Goal: Task Accomplishment & Management: Manage account settings

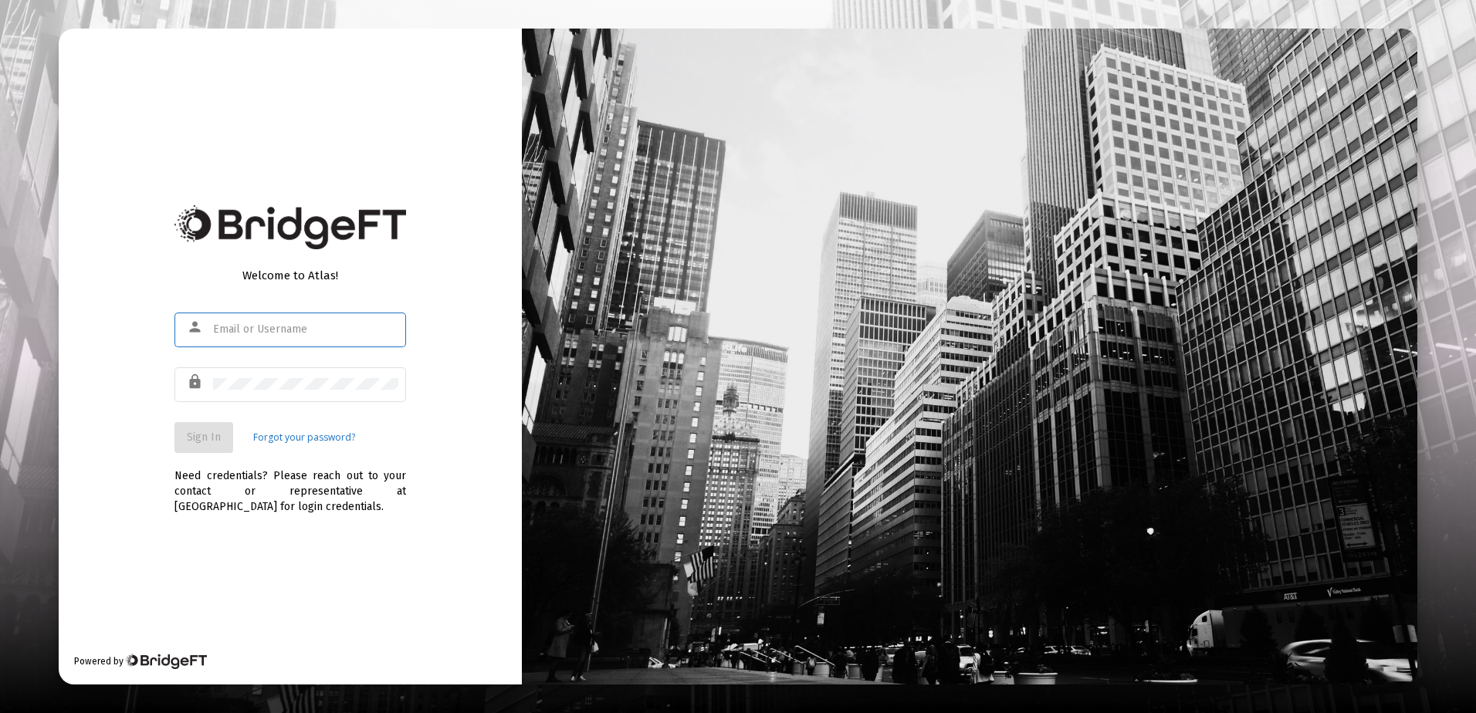
click at [233, 441] on app-atlas-submit-button "Sign In" at bounding box center [205, 437] width 63 height 31
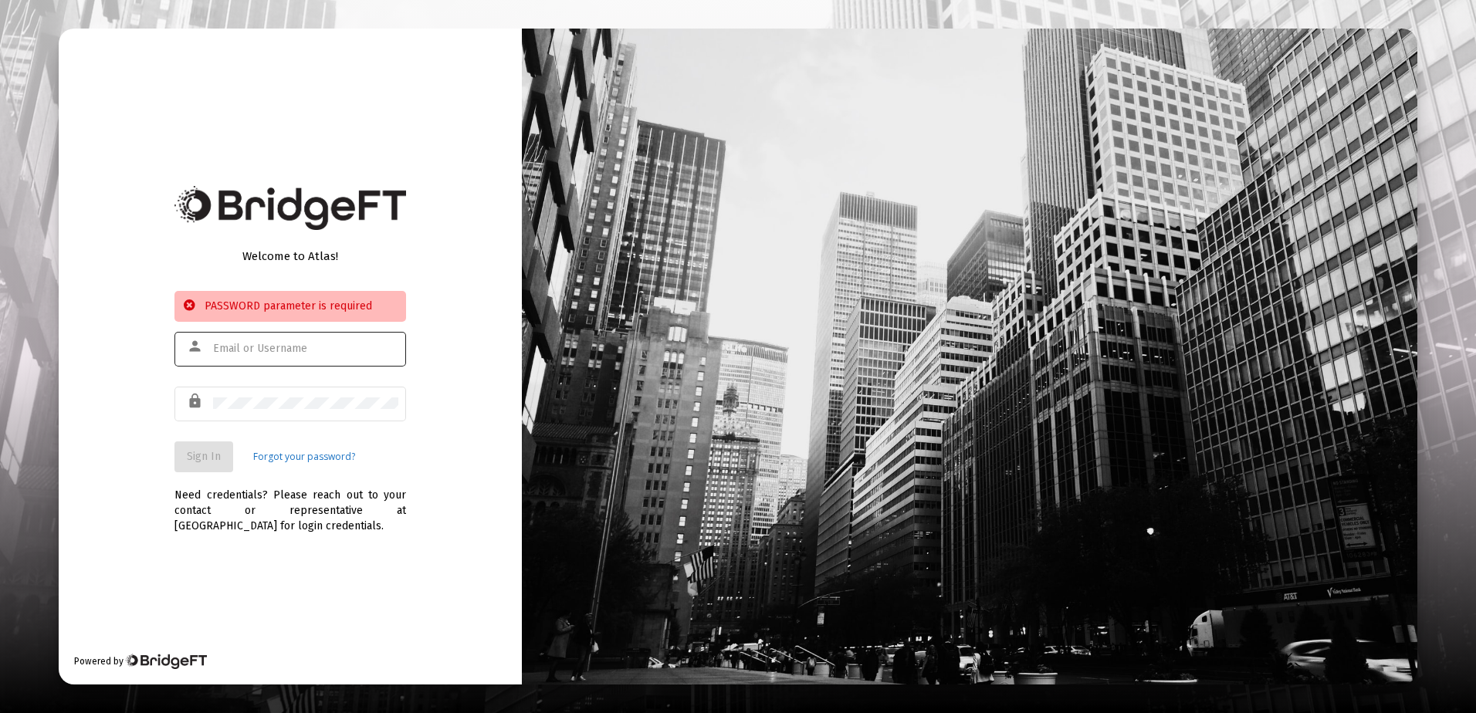
click at [288, 350] on input "text" at bounding box center [305, 349] width 185 height 12
click at [273, 340] on div at bounding box center [305, 349] width 185 height 38
click at [270, 340] on div at bounding box center [305, 349] width 185 height 38
click at [571, 187] on div at bounding box center [969, 357] width 894 height 656
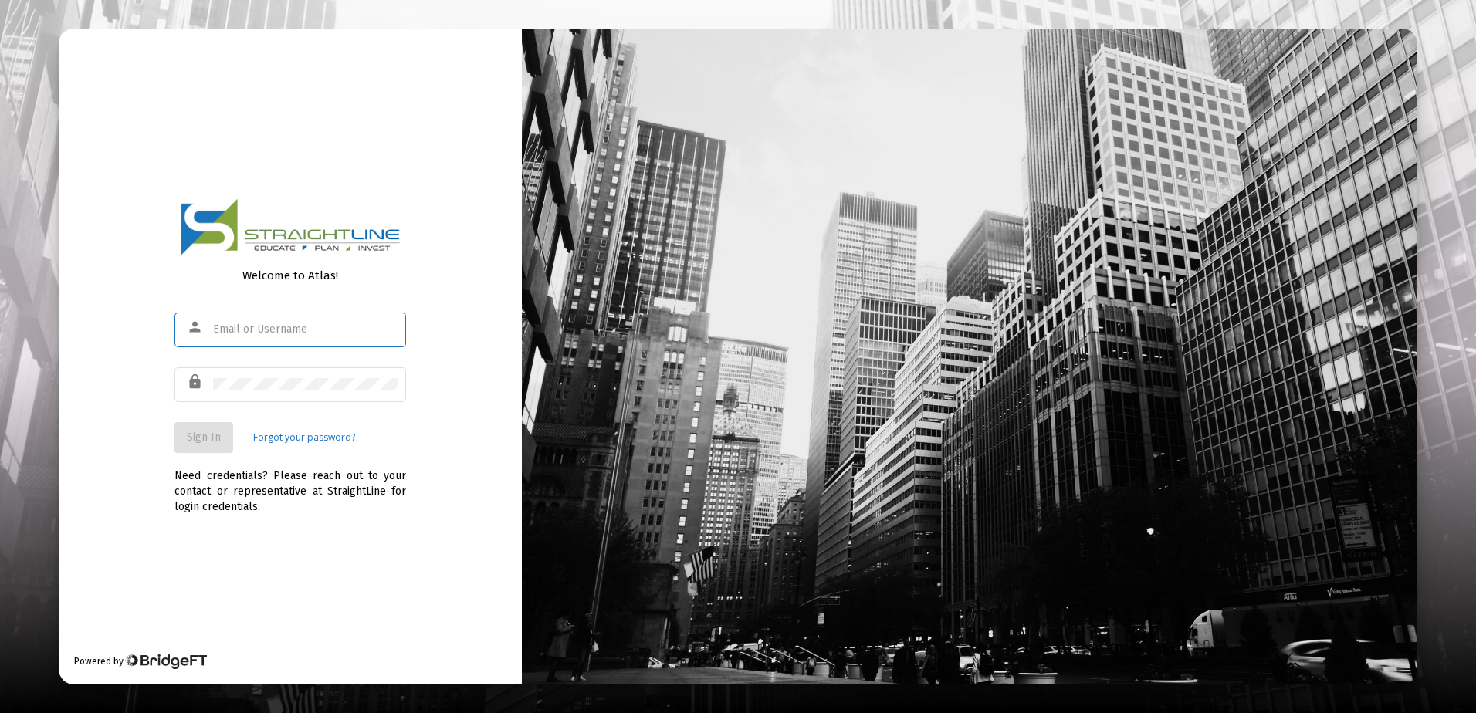
click at [316, 333] on input "text" at bounding box center [305, 329] width 185 height 12
type input "rrickey@staightline.com"
click at [195, 434] on span "Sign In" at bounding box center [204, 437] width 34 height 13
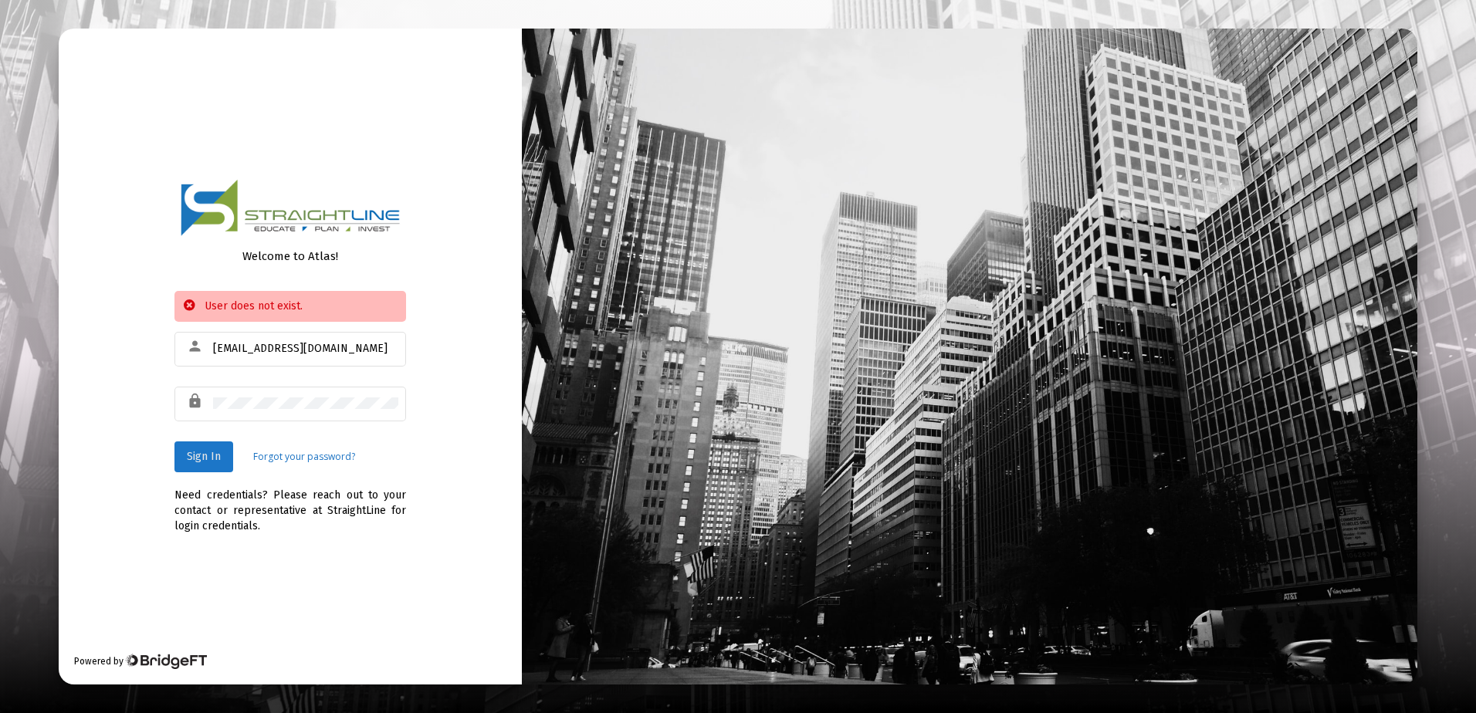
click at [191, 460] on span "Sign In" at bounding box center [204, 456] width 34 height 13
click at [205, 472] on button "Sign In" at bounding box center [203, 456] width 59 height 31
click at [255, 417] on div at bounding box center [305, 403] width 185 height 38
click at [260, 416] on div at bounding box center [305, 403] width 185 height 38
click at [269, 407] on div at bounding box center [305, 403] width 185 height 38
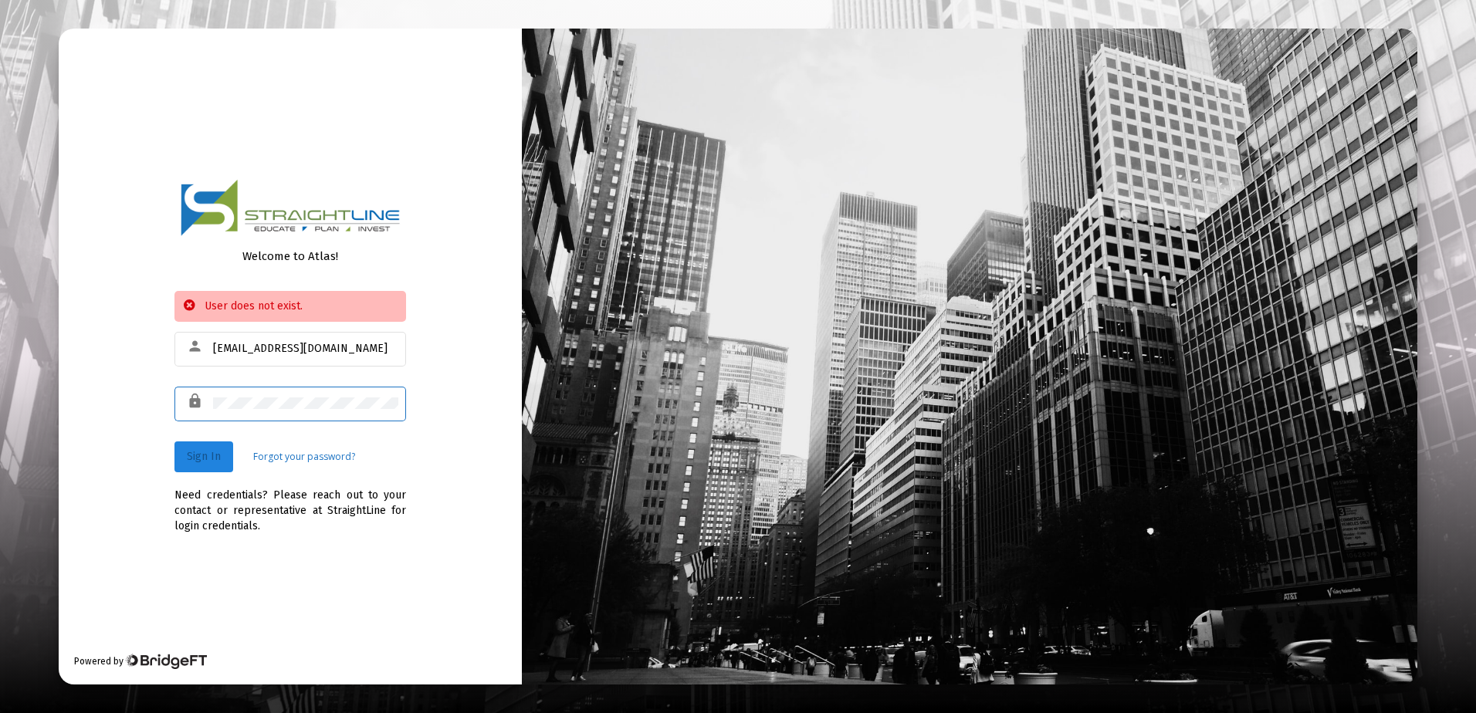
click at [218, 456] on span "Sign In" at bounding box center [204, 456] width 34 height 13
click at [266, 410] on div at bounding box center [305, 403] width 185 height 38
click at [267, 410] on div at bounding box center [305, 403] width 185 height 38
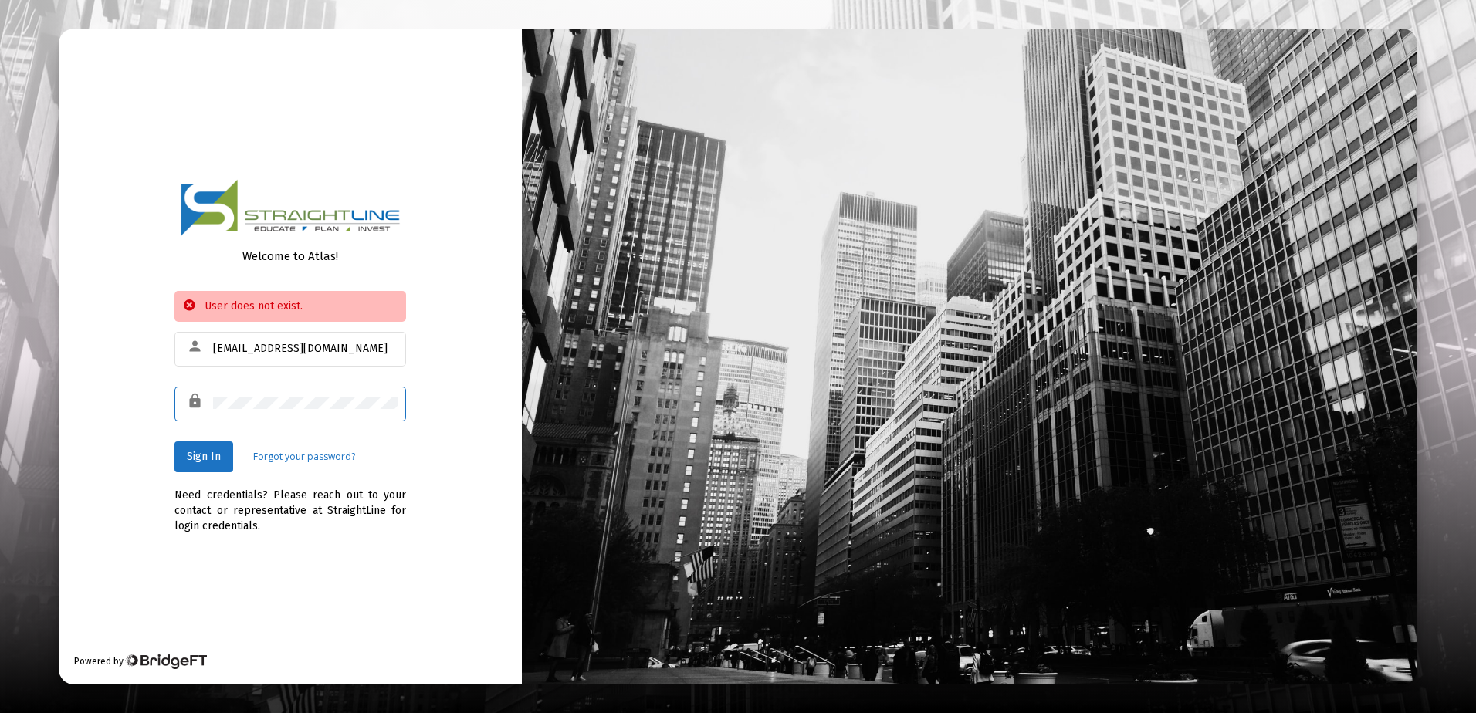
click at [267, 410] on div at bounding box center [305, 403] width 185 height 38
click at [267, 411] on div at bounding box center [305, 403] width 185 height 38
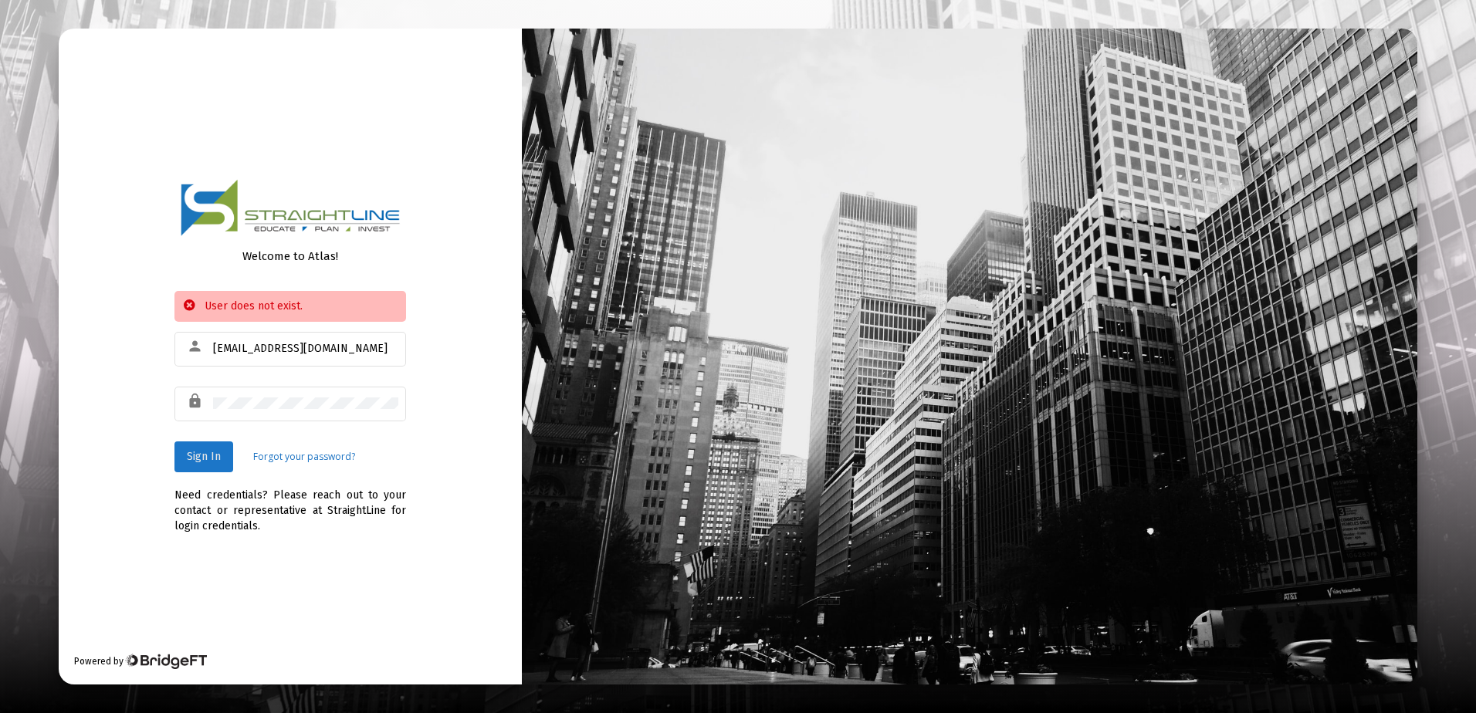
click at [208, 455] on span "Sign In" at bounding box center [204, 456] width 34 height 13
click at [208, 456] on span "Sign In" at bounding box center [204, 456] width 34 height 13
click at [335, 456] on link "Forgot your password?" at bounding box center [304, 456] width 102 height 15
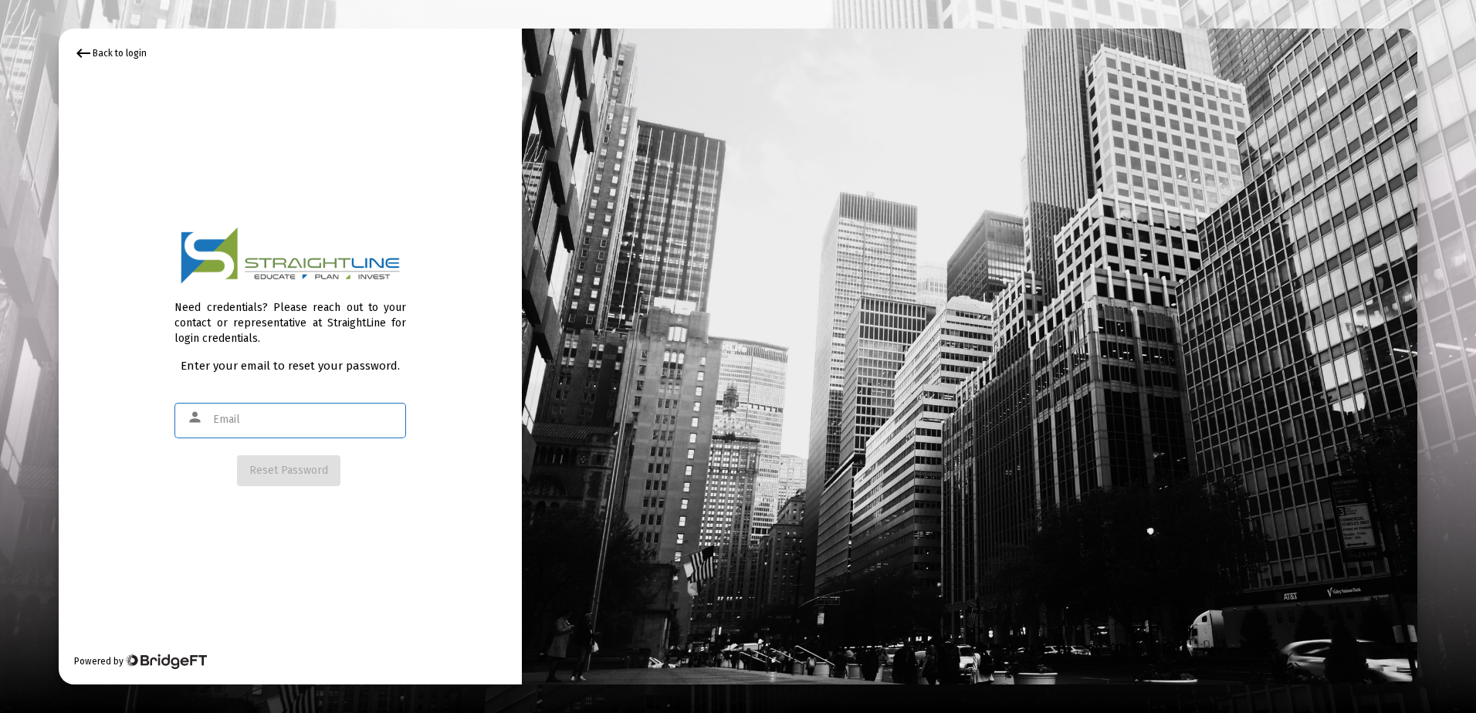
click at [295, 424] on input "text" at bounding box center [305, 420] width 185 height 12
type input "rrickey@straightline.com"
click at [307, 468] on span "Reset Password" at bounding box center [288, 470] width 79 height 13
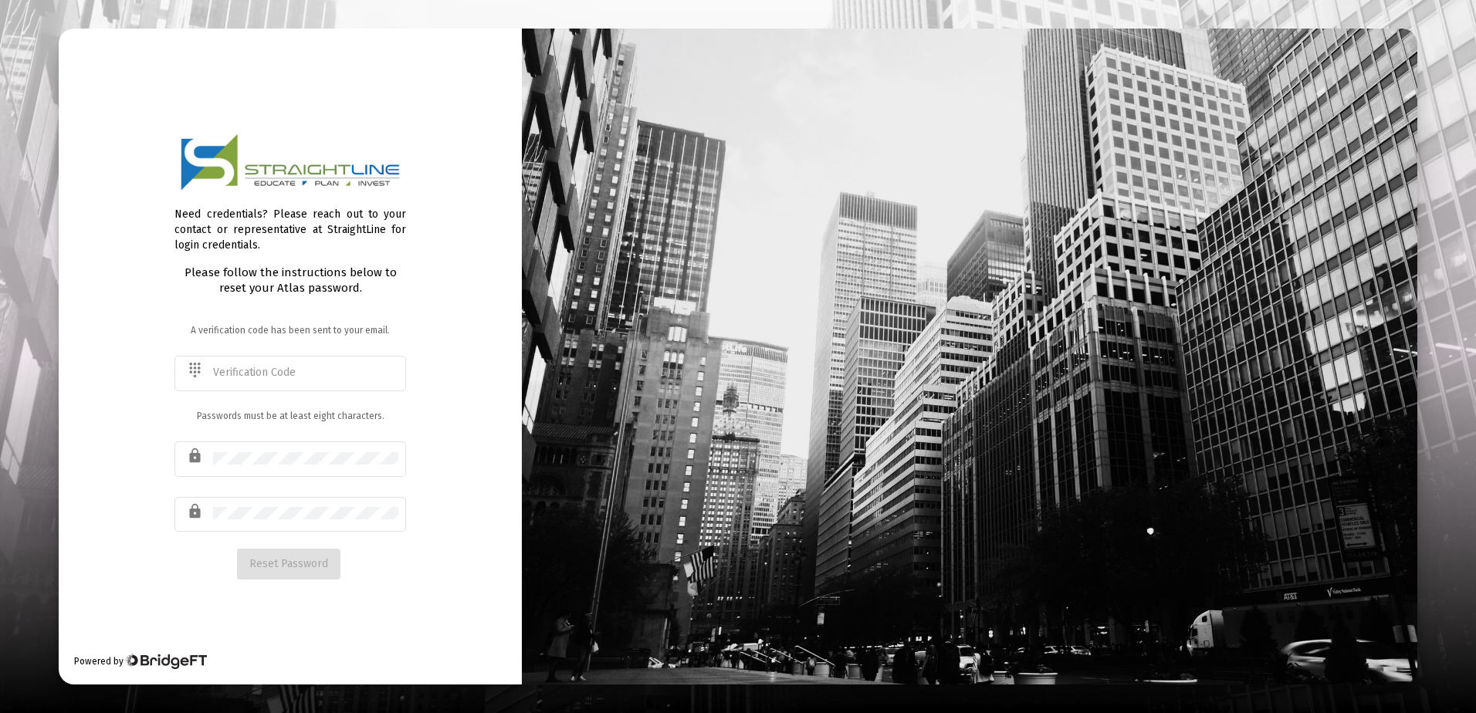
click at [358, 633] on div "Need credentials? Please reach out to your contact or representative at Straigh…" at bounding box center [290, 357] width 463 height 656
click at [244, 372] on input "text" at bounding box center [305, 373] width 185 height 12
paste input "297067"
type input "297067"
click at [505, 430] on div "Need credentials? Please reach out to your contact or representative at Straigh…" at bounding box center [290, 357] width 463 height 656
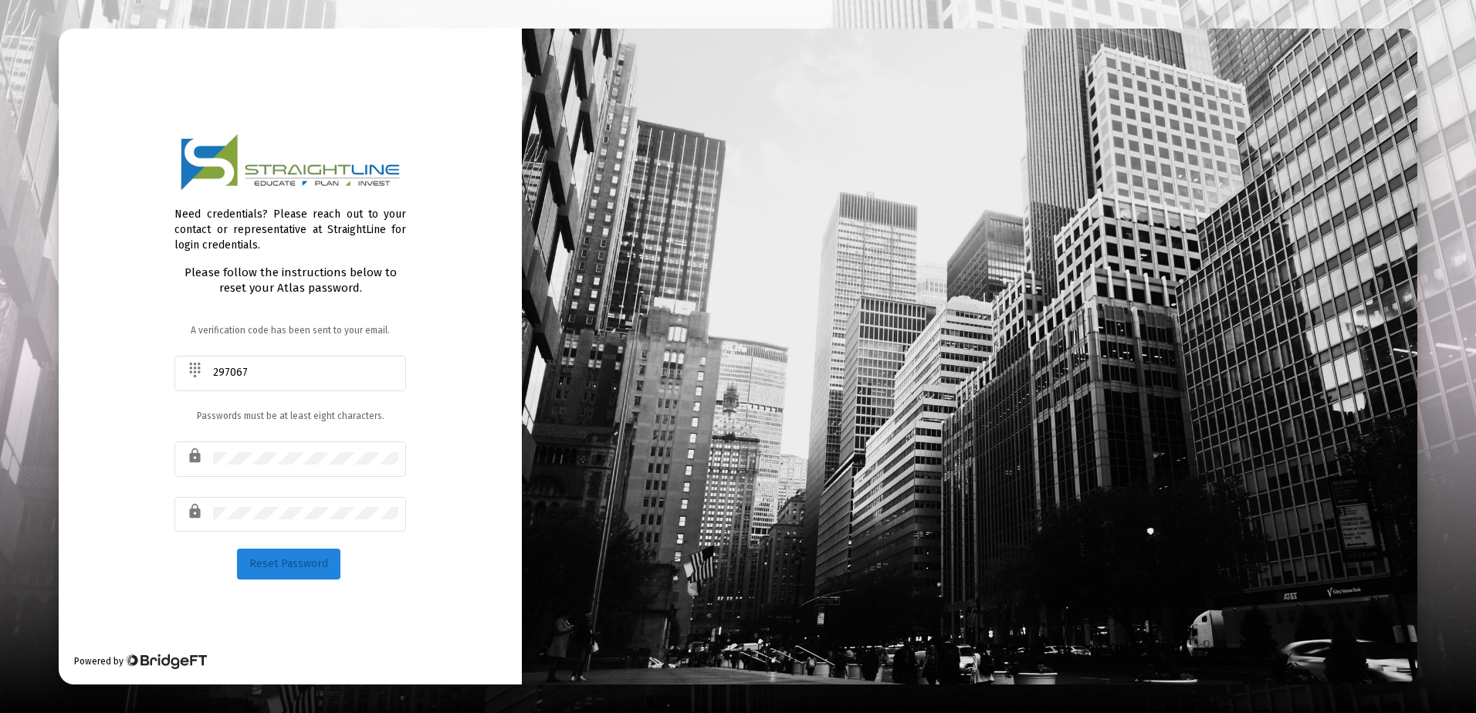
click at [299, 573] on button "Reset Password" at bounding box center [288, 564] width 103 height 31
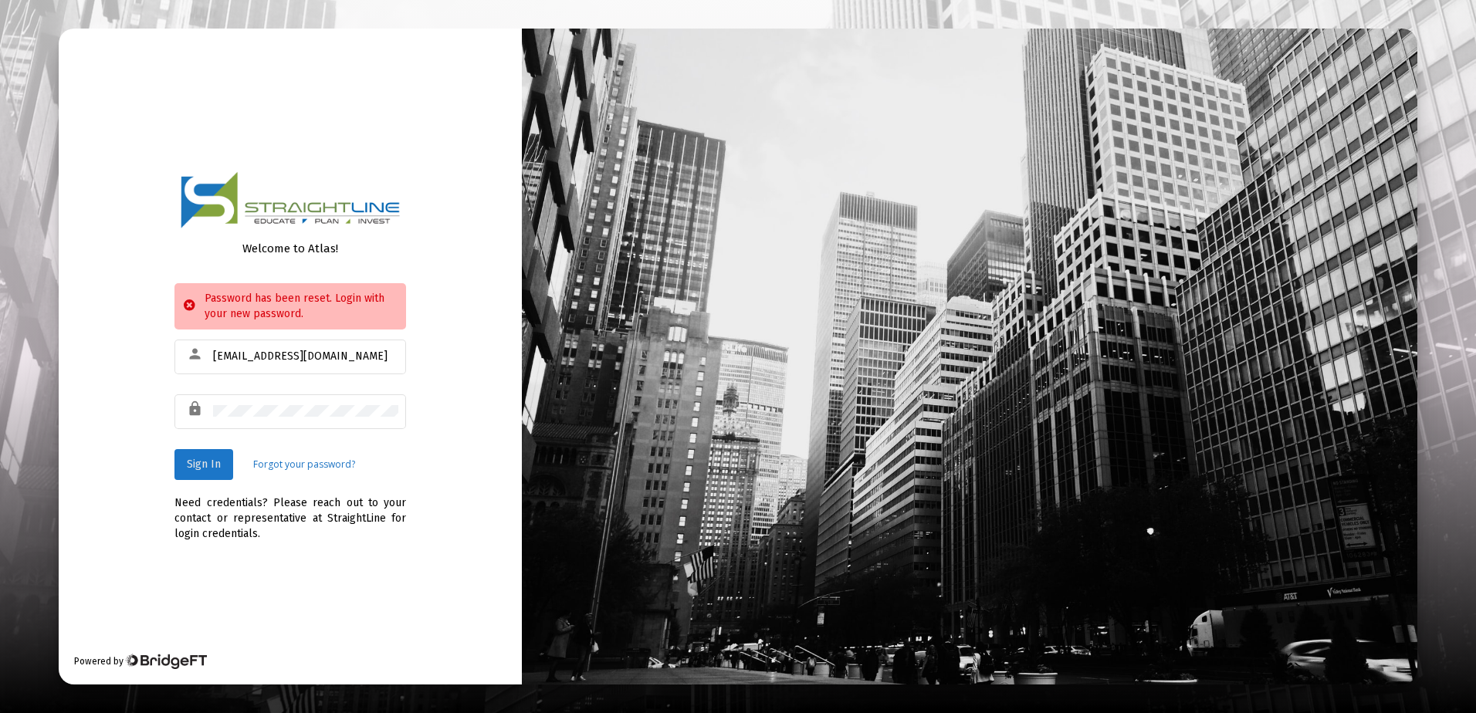
click at [201, 462] on span "Sign In" at bounding box center [204, 464] width 34 height 13
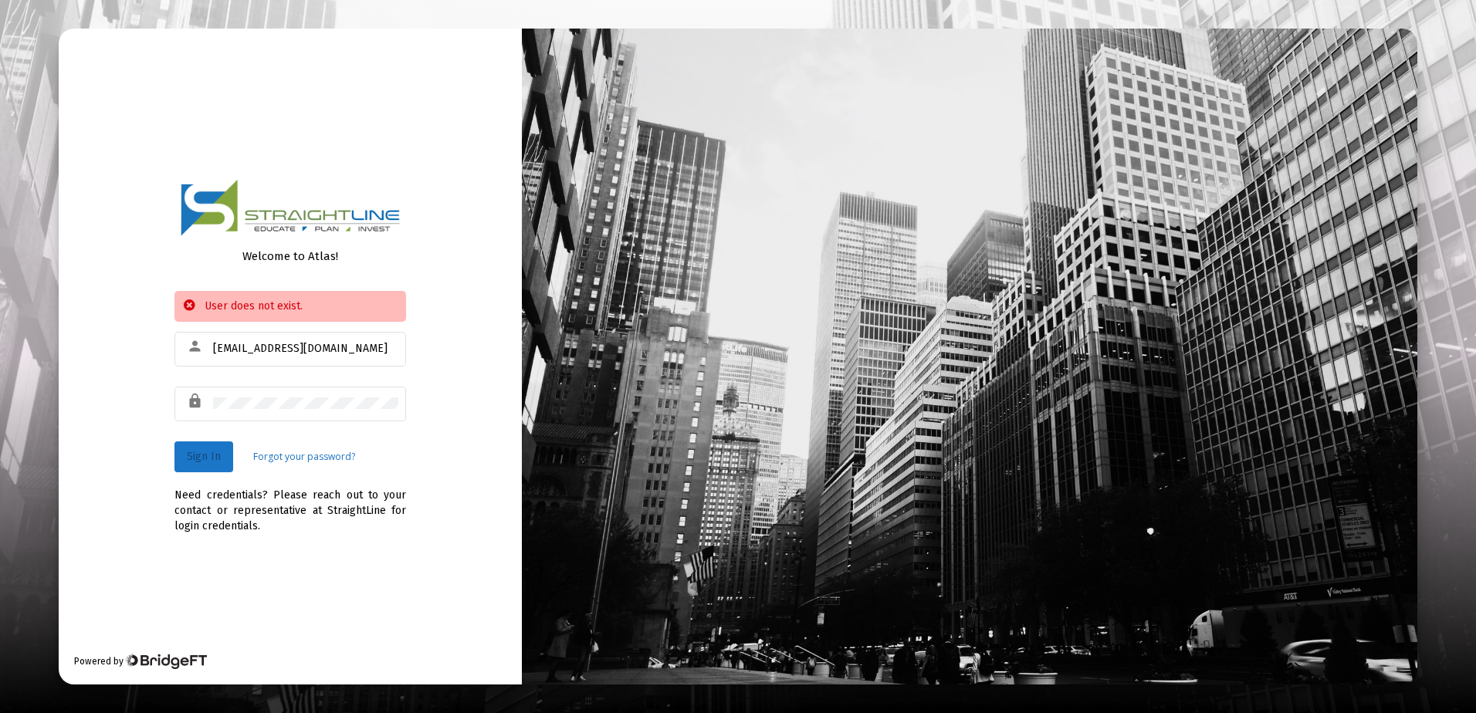
click at [201, 462] on span "Sign In" at bounding box center [204, 456] width 34 height 13
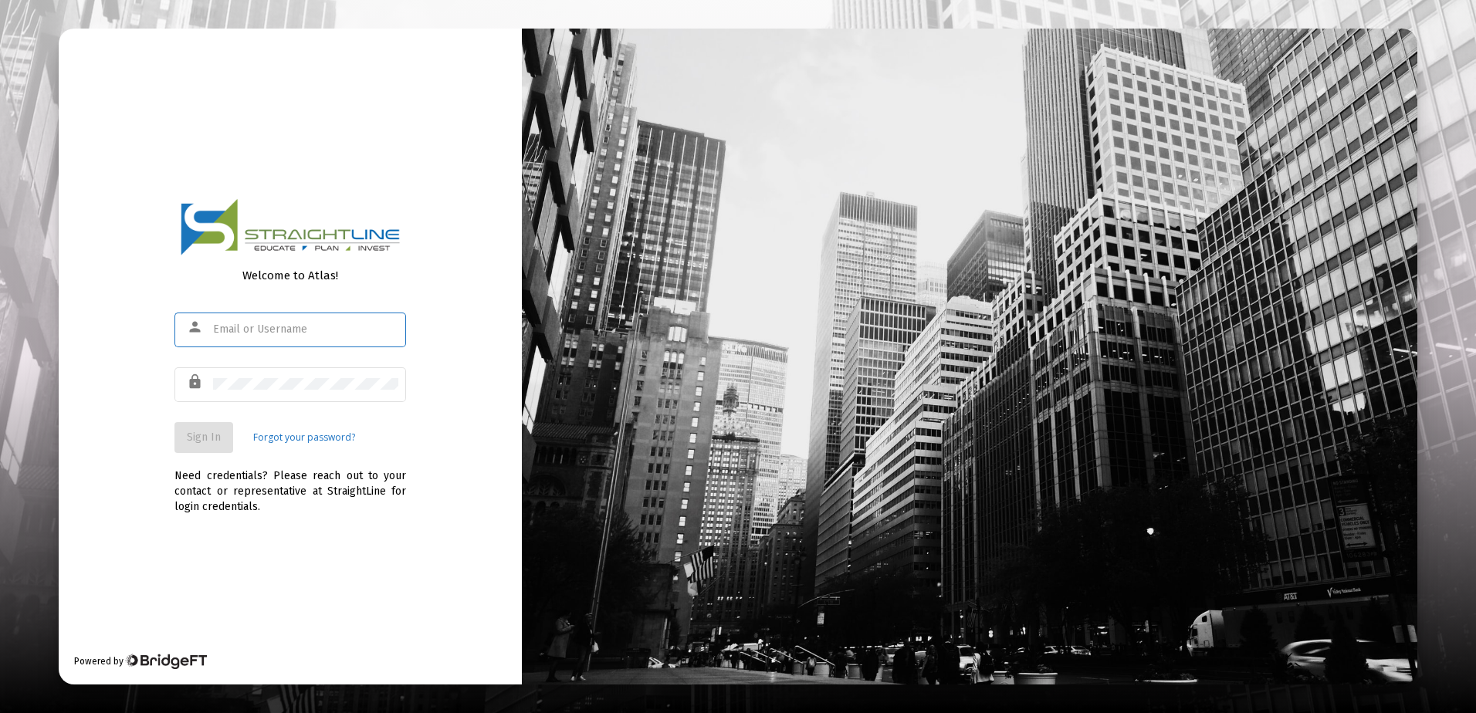
drag, startPoint x: 0, startPoint y: 0, endPoint x: 277, endPoint y: 327, distance: 428.8
click at [277, 327] on input "text" at bounding box center [305, 329] width 185 height 12
type input "rrickey@straightLine.com"
click at [196, 435] on span "Sign In" at bounding box center [204, 437] width 34 height 13
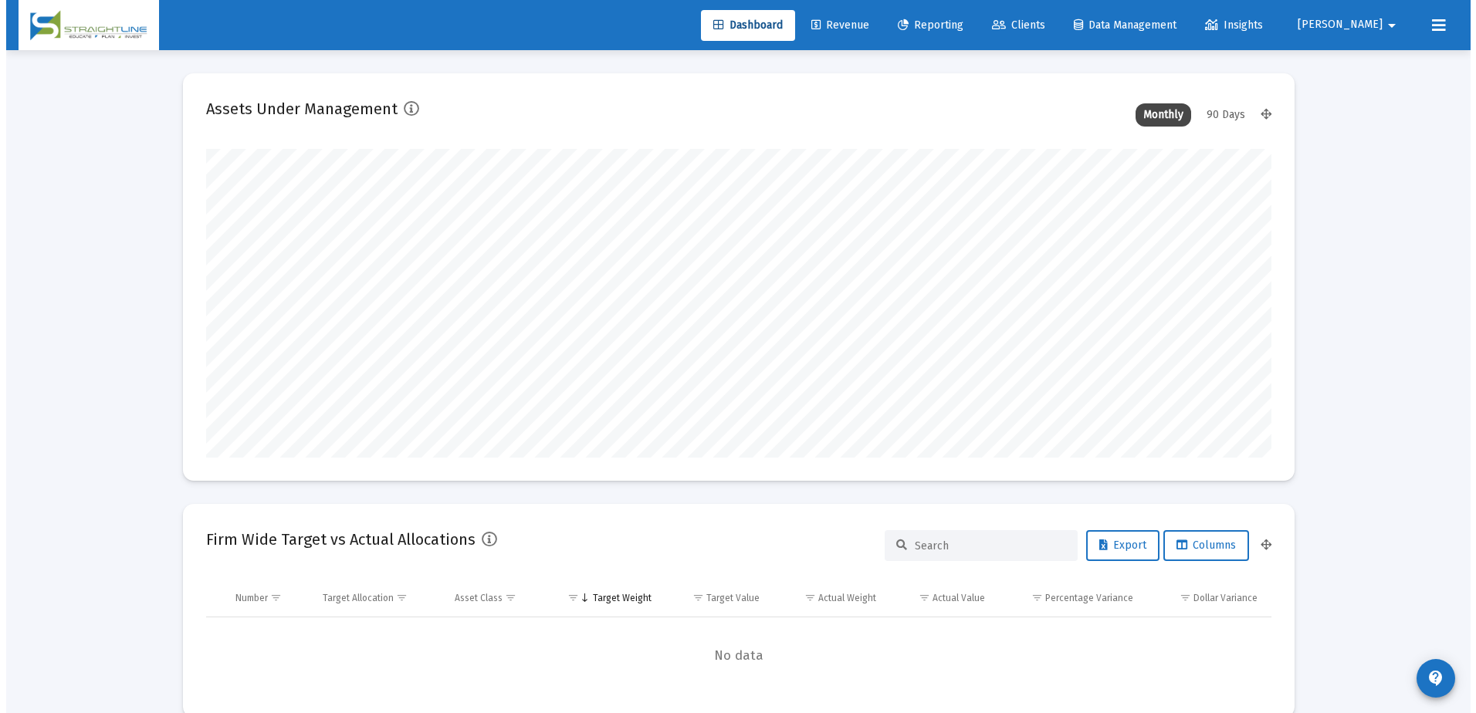
scroll to position [309, 573]
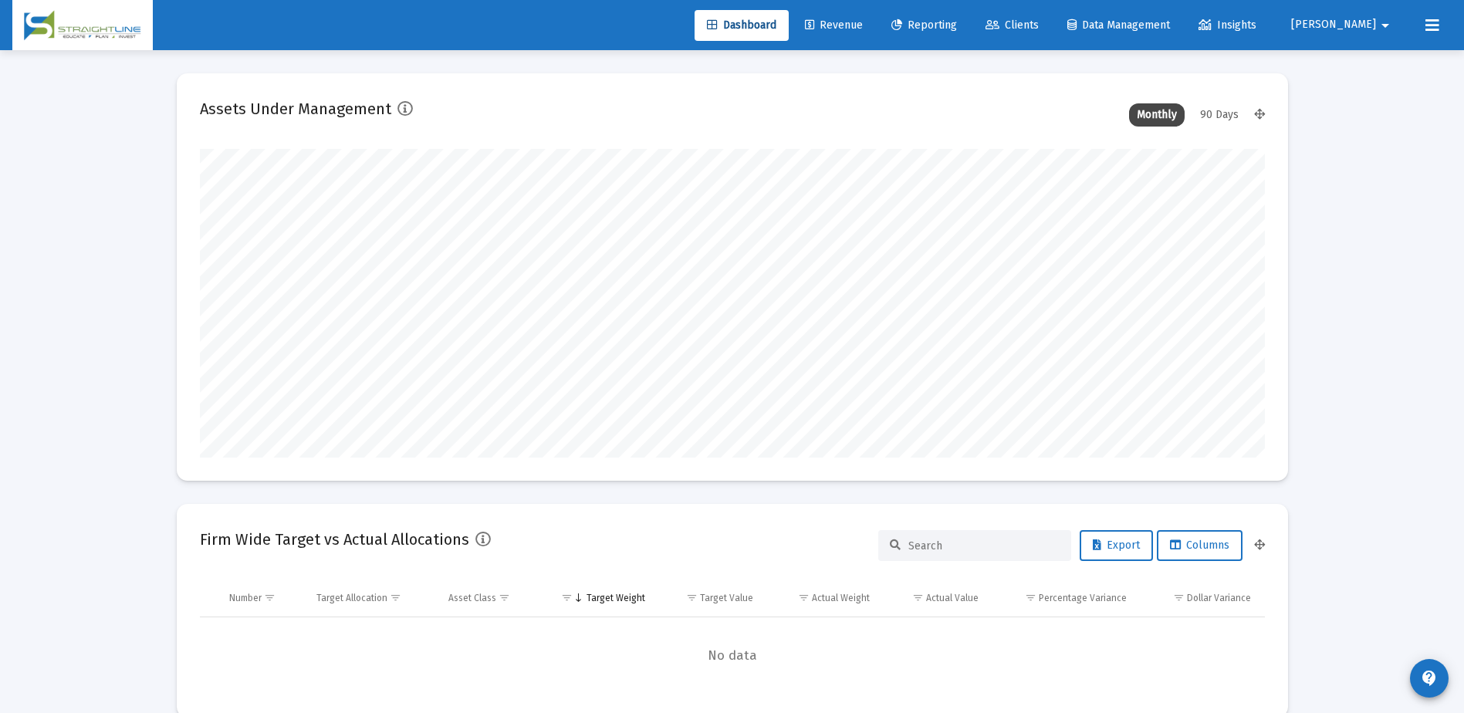
click at [1039, 19] on span "Clients" at bounding box center [1012, 25] width 53 height 13
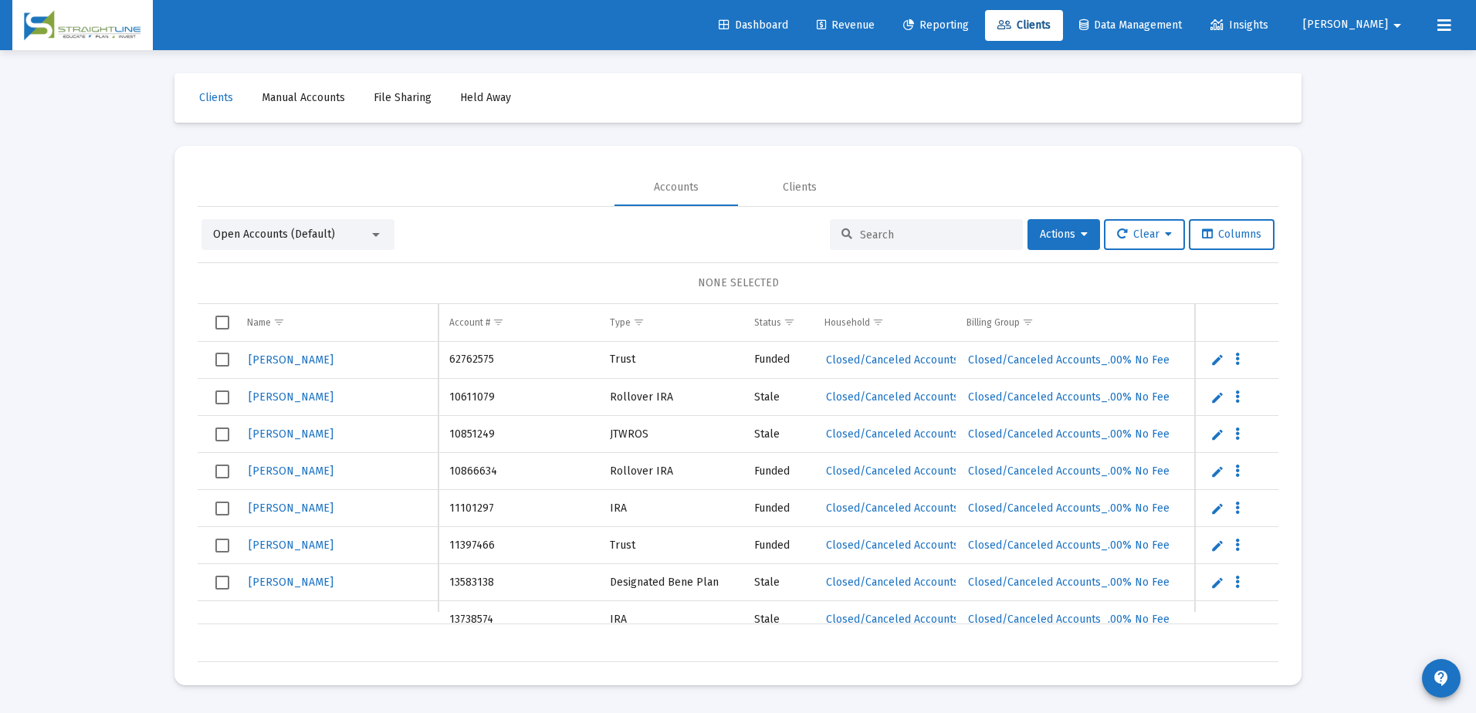
click at [873, 242] on div at bounding box center [926, 234] width 193 height 31
click at [878, 236] on input at bounding box center [935, 234] width 151 height 13
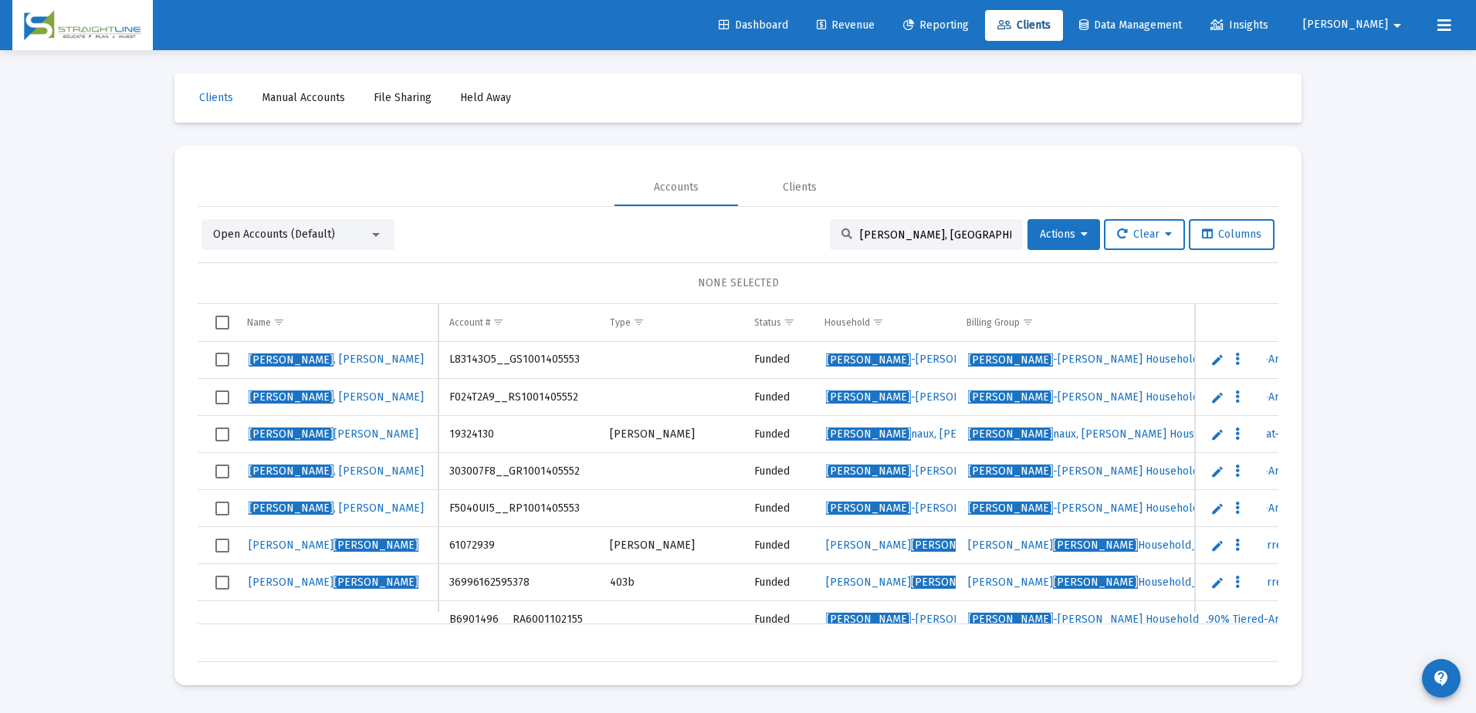
type input "chen, mar"
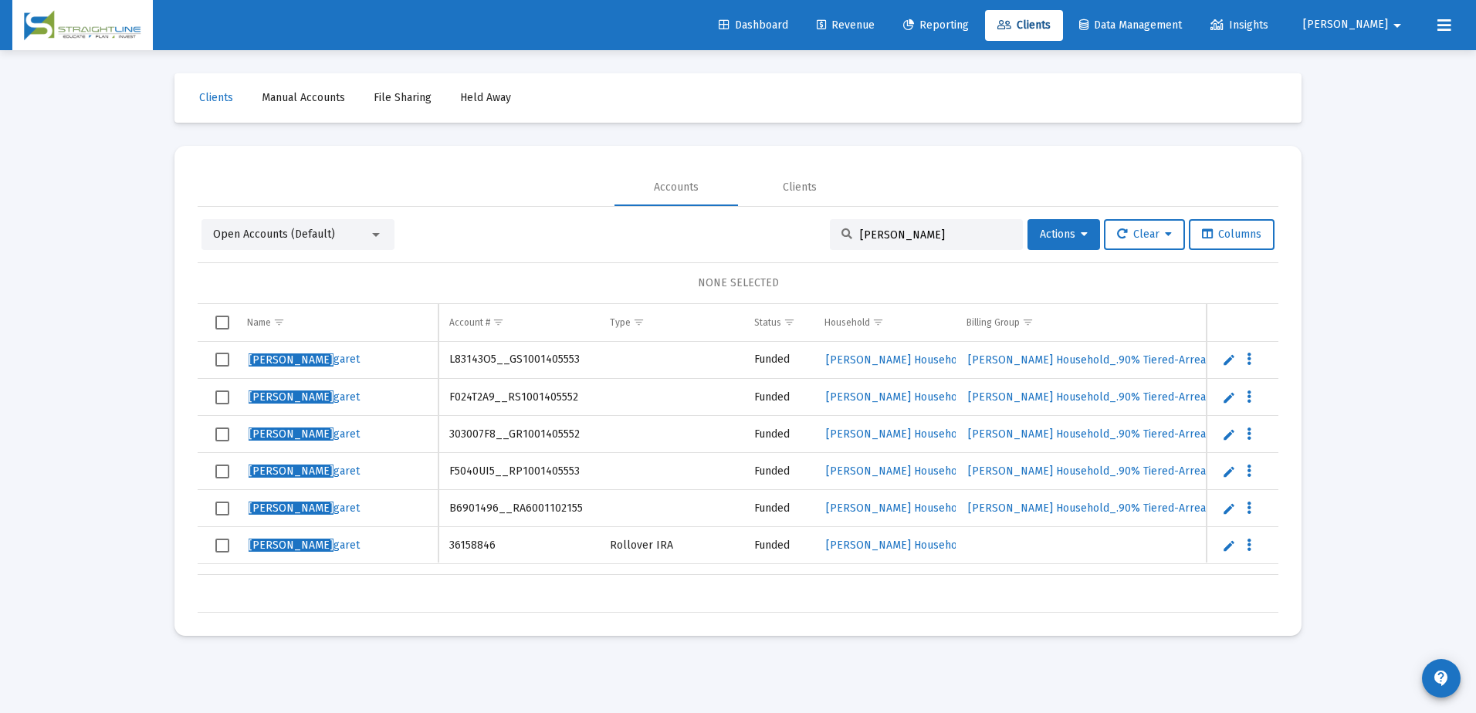
click at [917, 236] on input "chen, mar" at bounding box center [935, 234] width 151 height 13
drag, startPoint x: 972, startPoint y: 235, endPoint x: 819, endPoint y: 238, distance: 152.8
click at [819, 238] on div "Open Accounts (Default) chen, mar Actions Clear Columns" at bounding box center [737, 234] width 1073 height 31
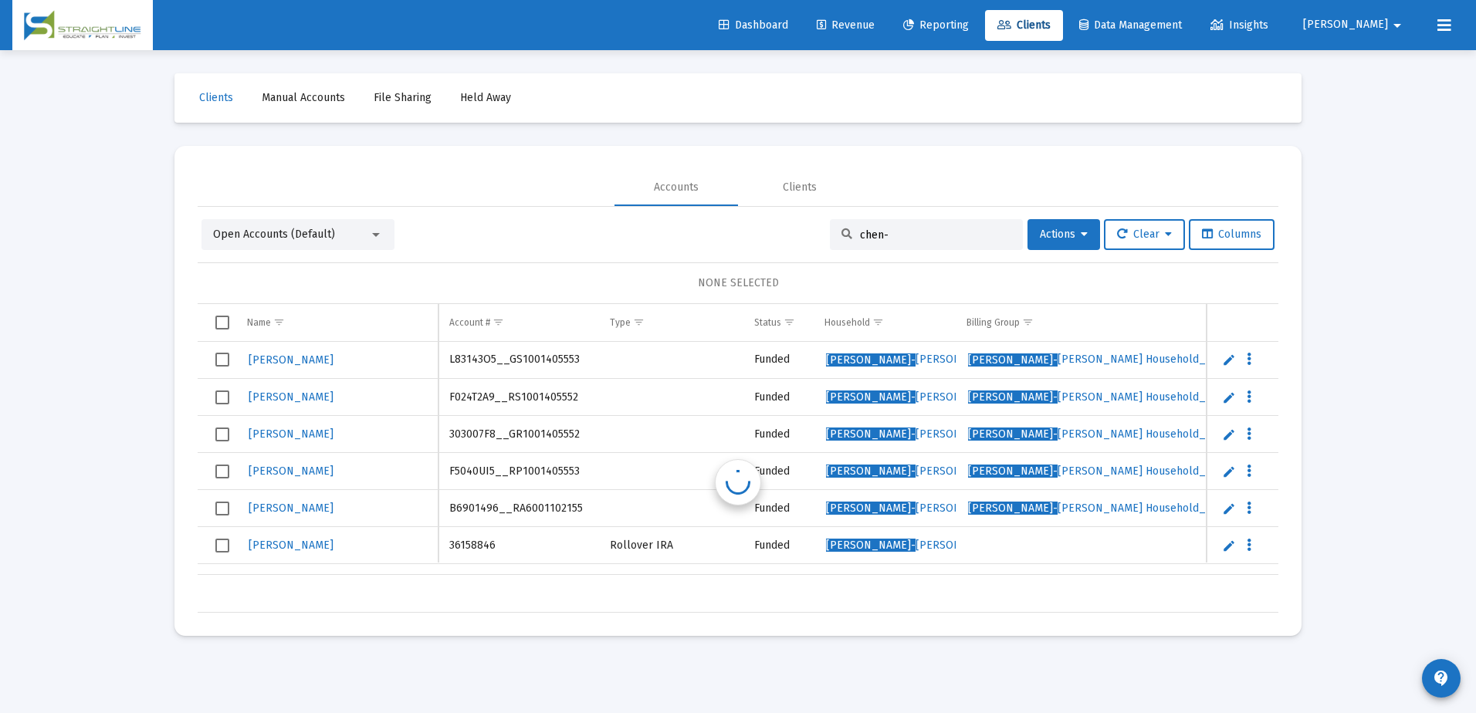
type input "chen-"
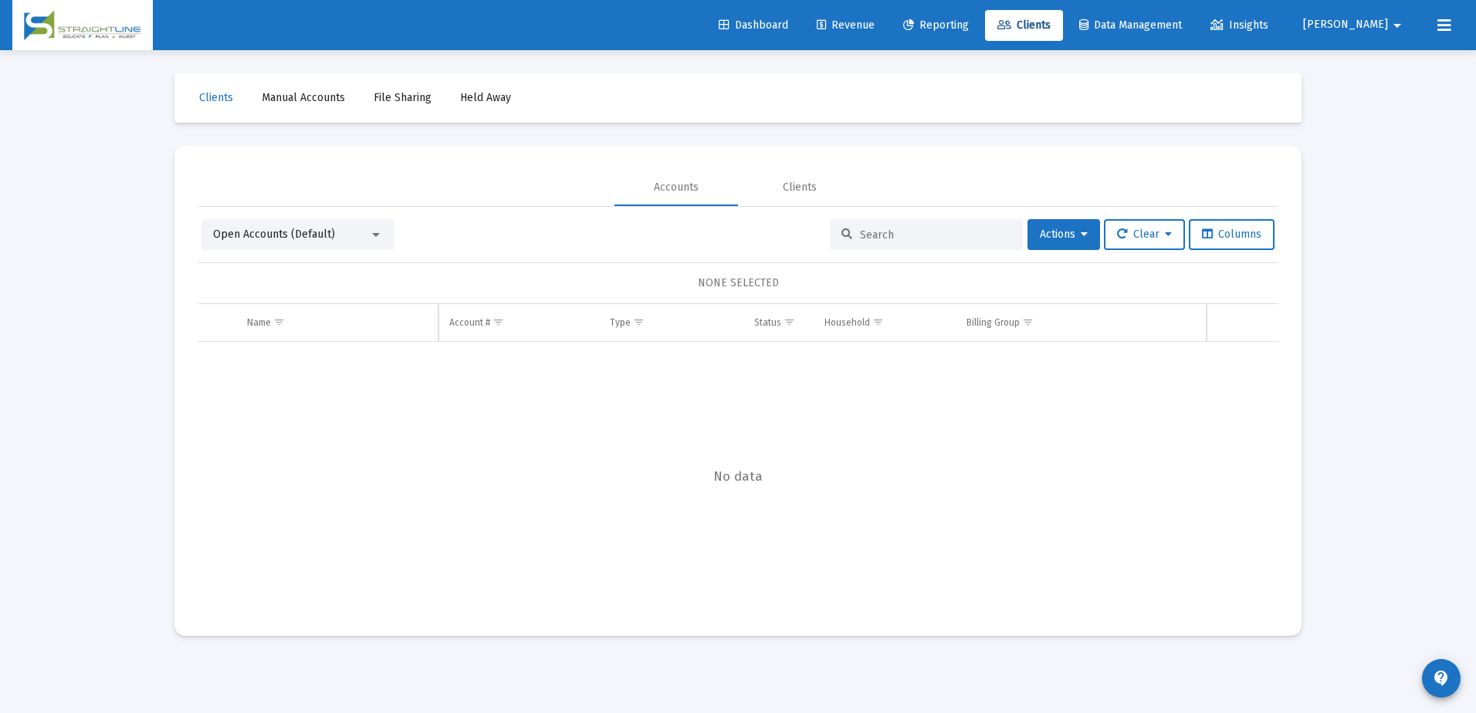
click at [875, 242] on div at bounding box center [926, 234] width 193 height 31
click at [878, 237] on input at bounding box center [935, 234] width 151 height 13
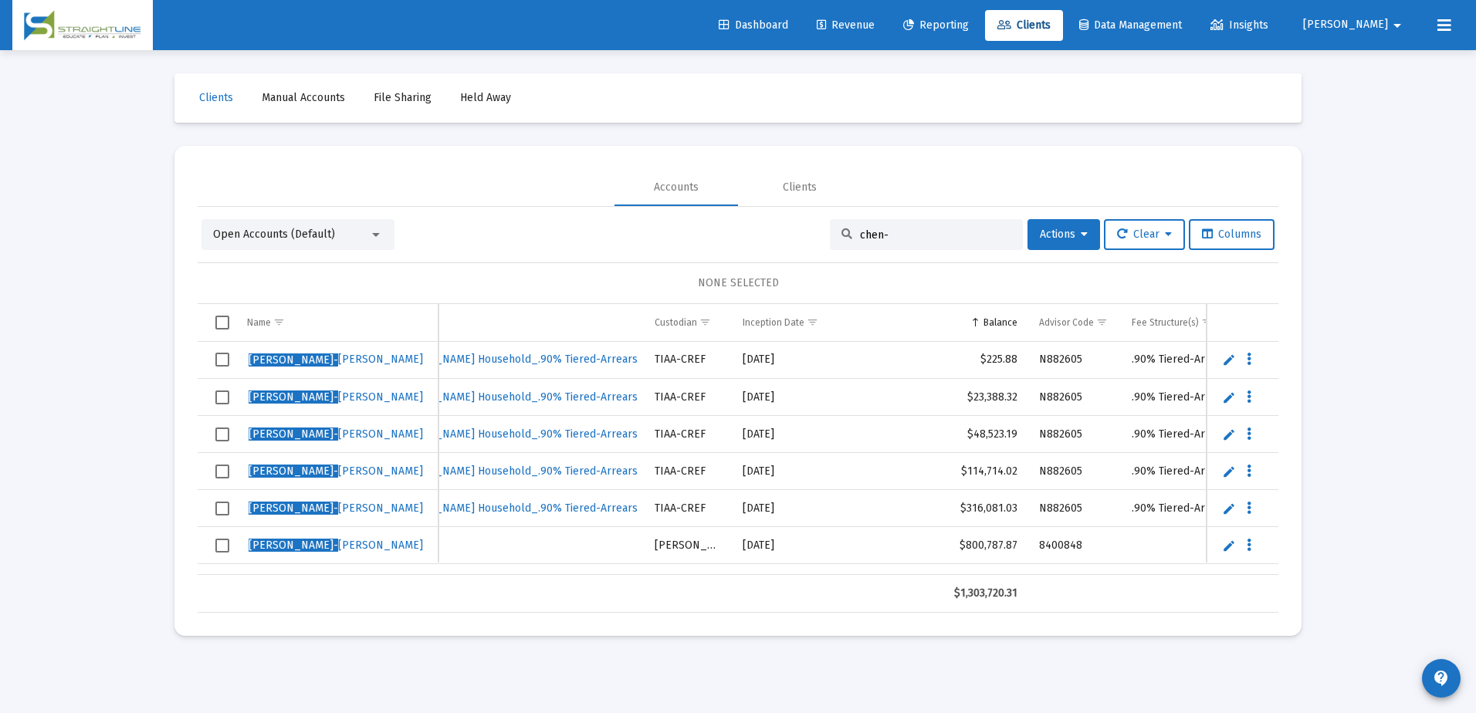
scroll to position [0, 693]
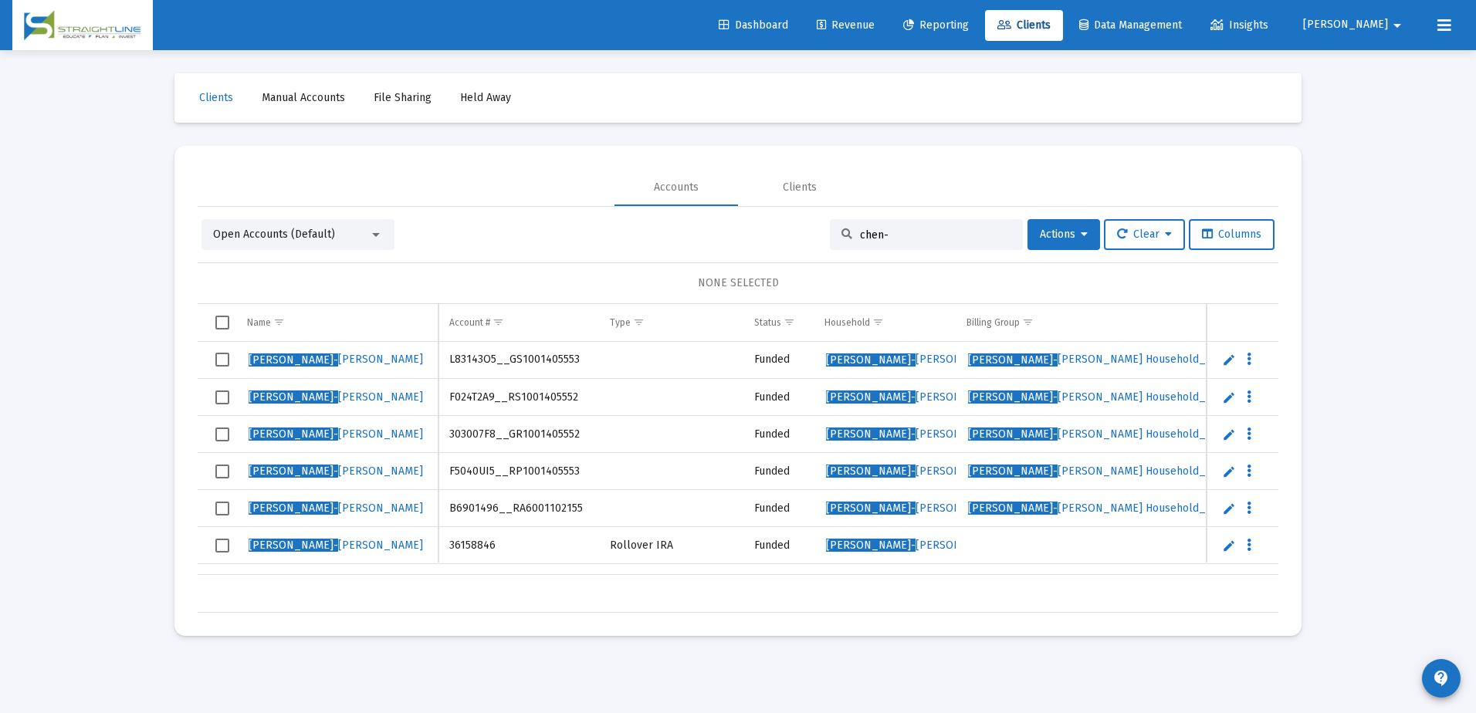
click at [906, 232] on input "chen-" at bounding box center [935, 234] width 151 height 13
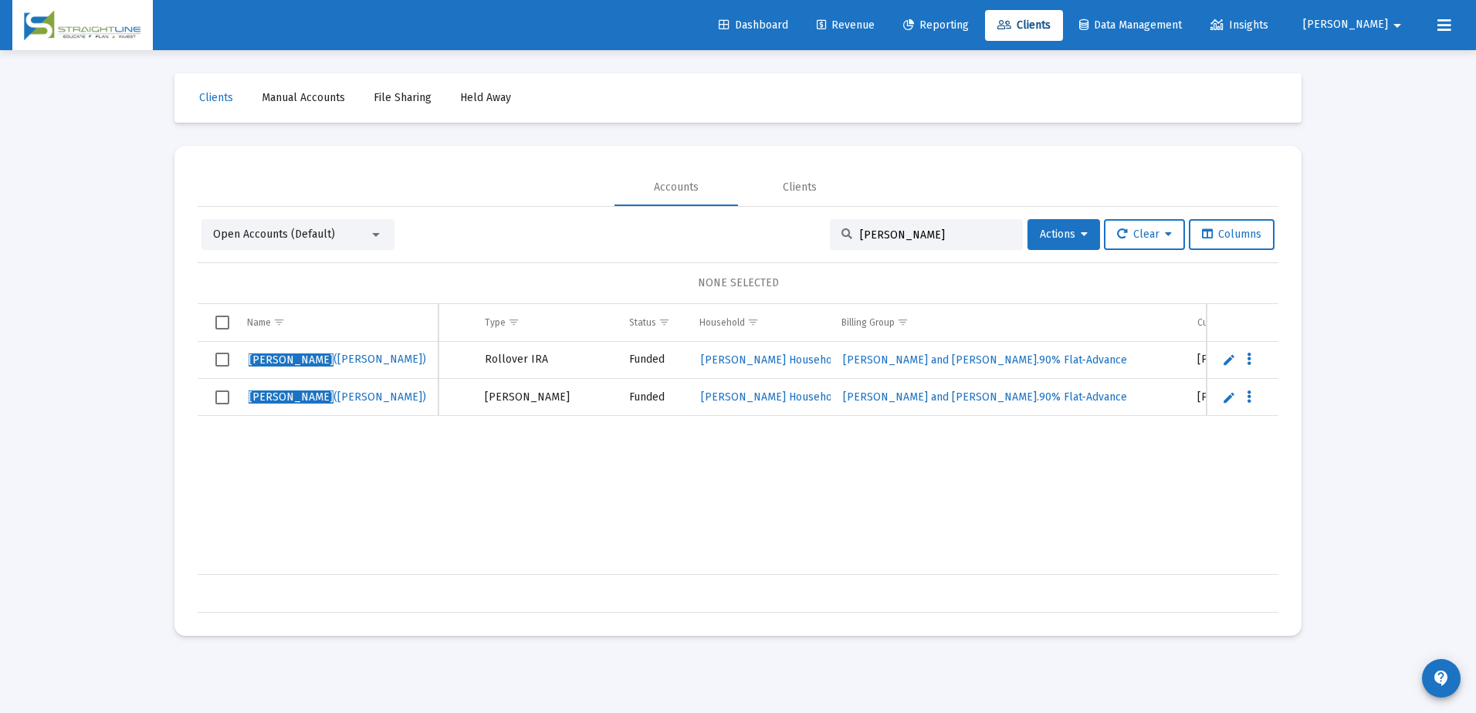
scroll to position [0, 0]
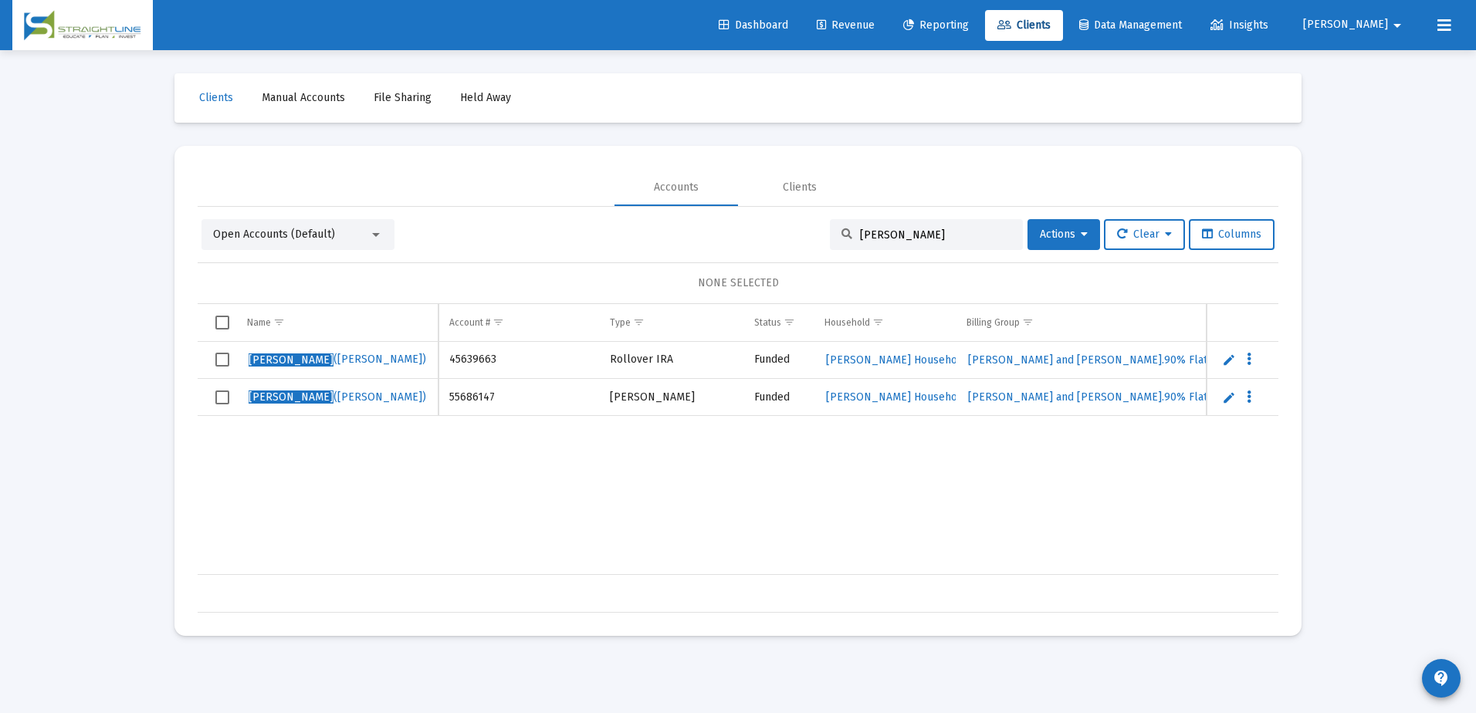
type input "townsend, maria"
click at [922, 363] on span "Townsend, Chris C Household" at bounding box center [896, 359] width 141 height 13
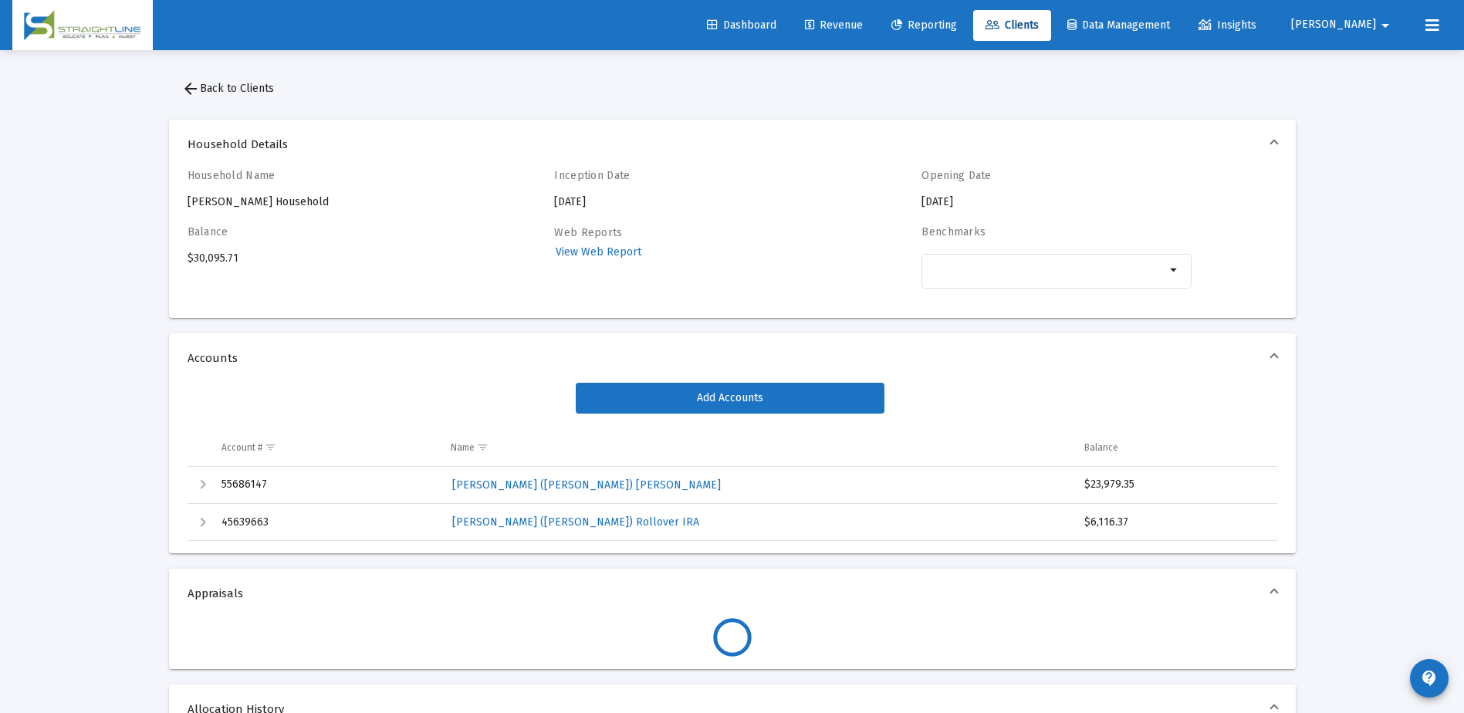
click at [218, 85] on span "arrow_back Back to Clients" at bounding box center [227, 88] width 93 height 13
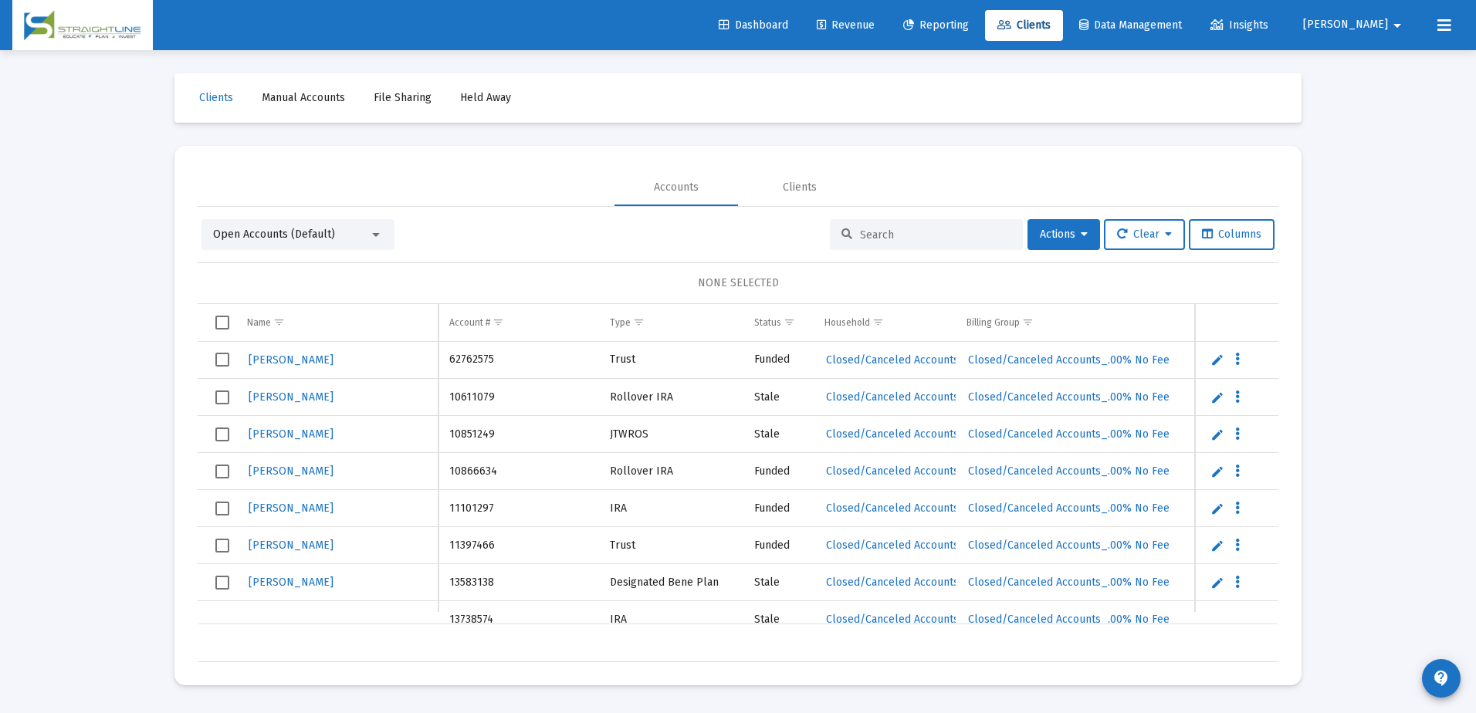
click at [357, 236] on div "Open Accounts (Default)" at bounding box center [291, 234] width 156 height 15
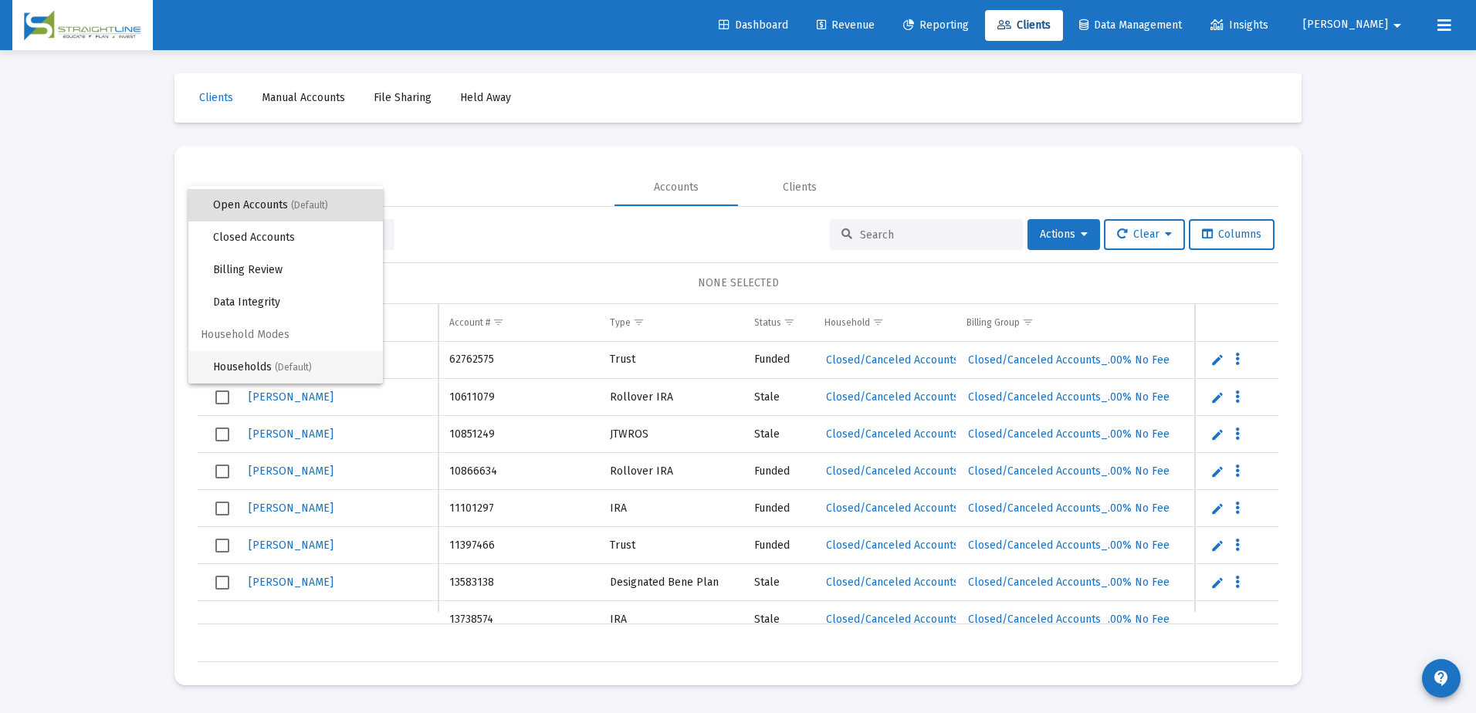
click at [313, 362] on span "Households (Default)" at bounding box center [291, 367] width 157 height 32
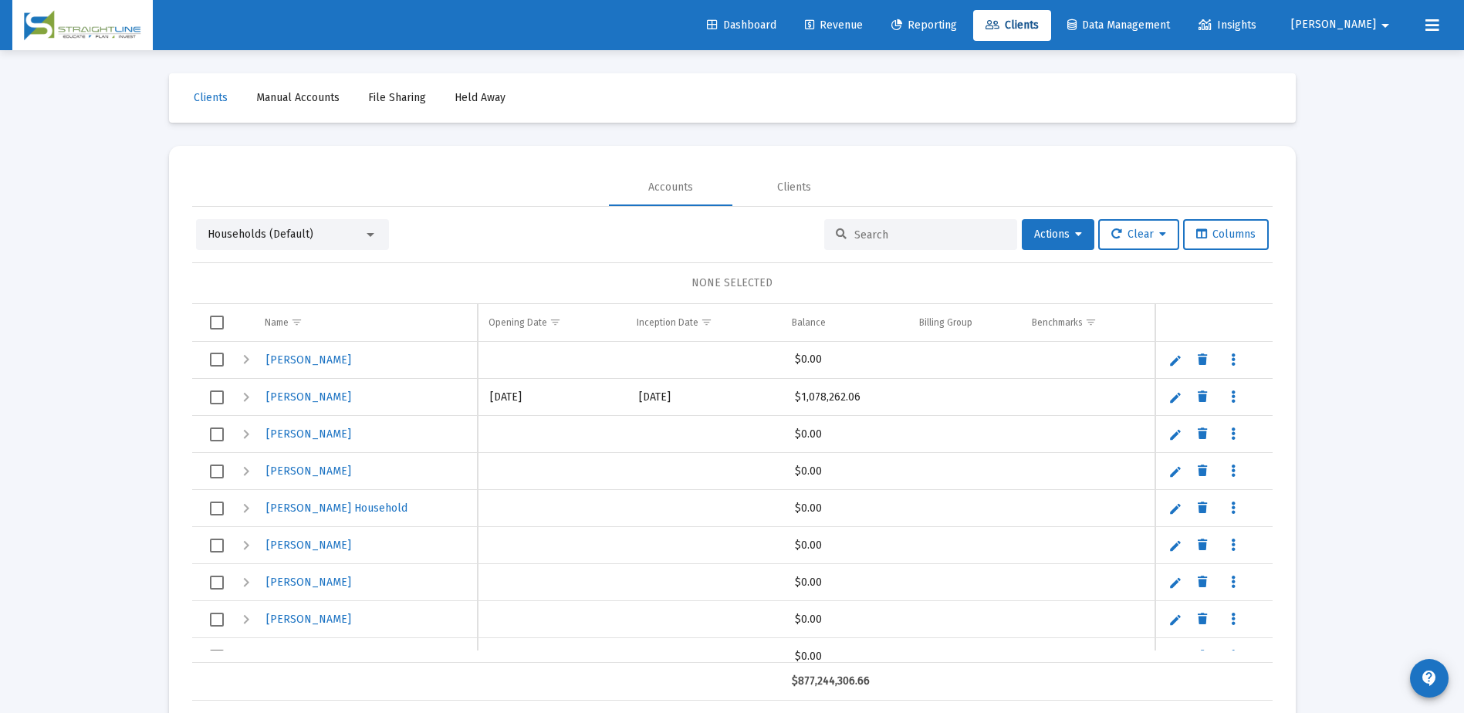
click at [868, 242] on div at bounding box center [920, 234] width 193 height 31
click at [874, 233] on input at bounding box center [929, 234] width 151 height 13
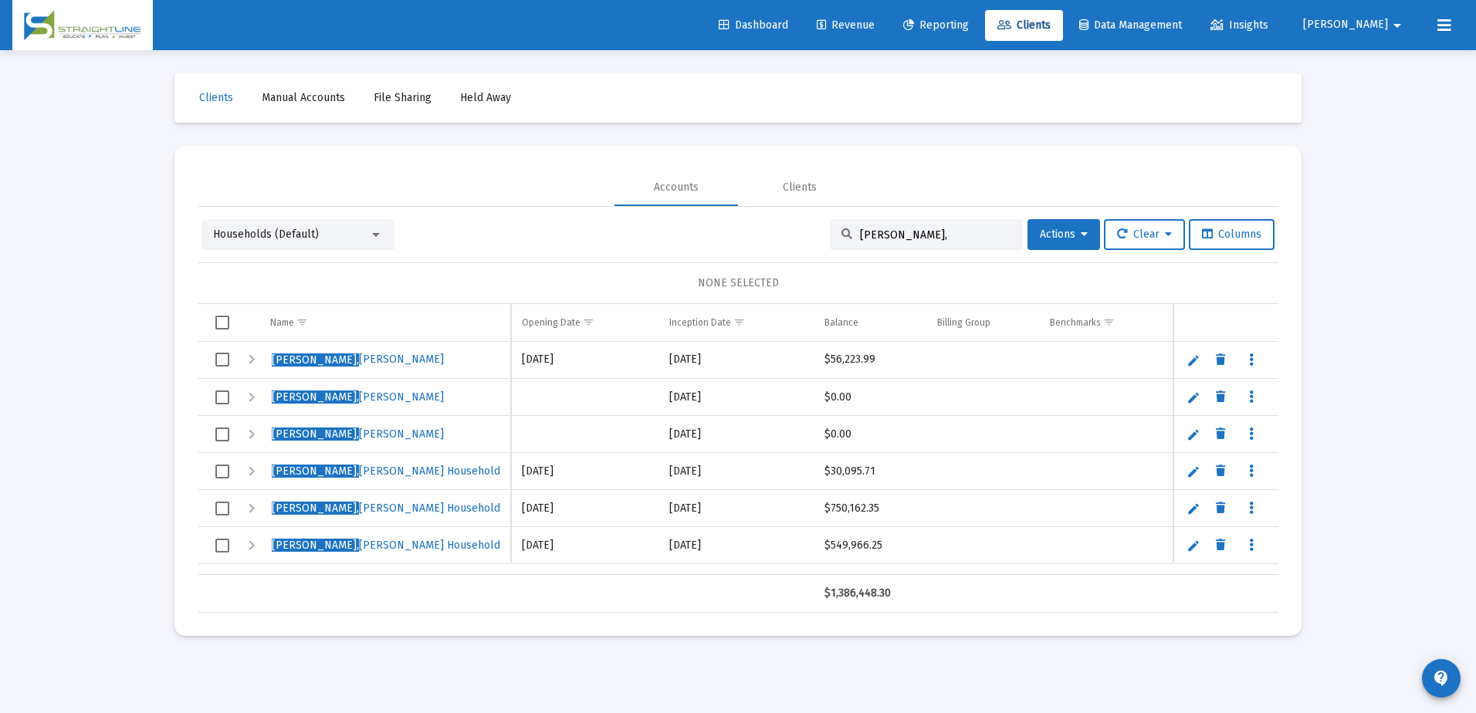
type input "townsend,"
click at [221, 475] on span "Select row" at bounding box center [222, 472] width 14 height 14
click at [1195, 472] on link "Edit" at bounding box center [1193, 472] width 14 height 14
click at [343, 470] on input "Townsend, Chris C Household" at bounding box center [384, 471] width 251 height 37
type input "Townsend, Chris Household"
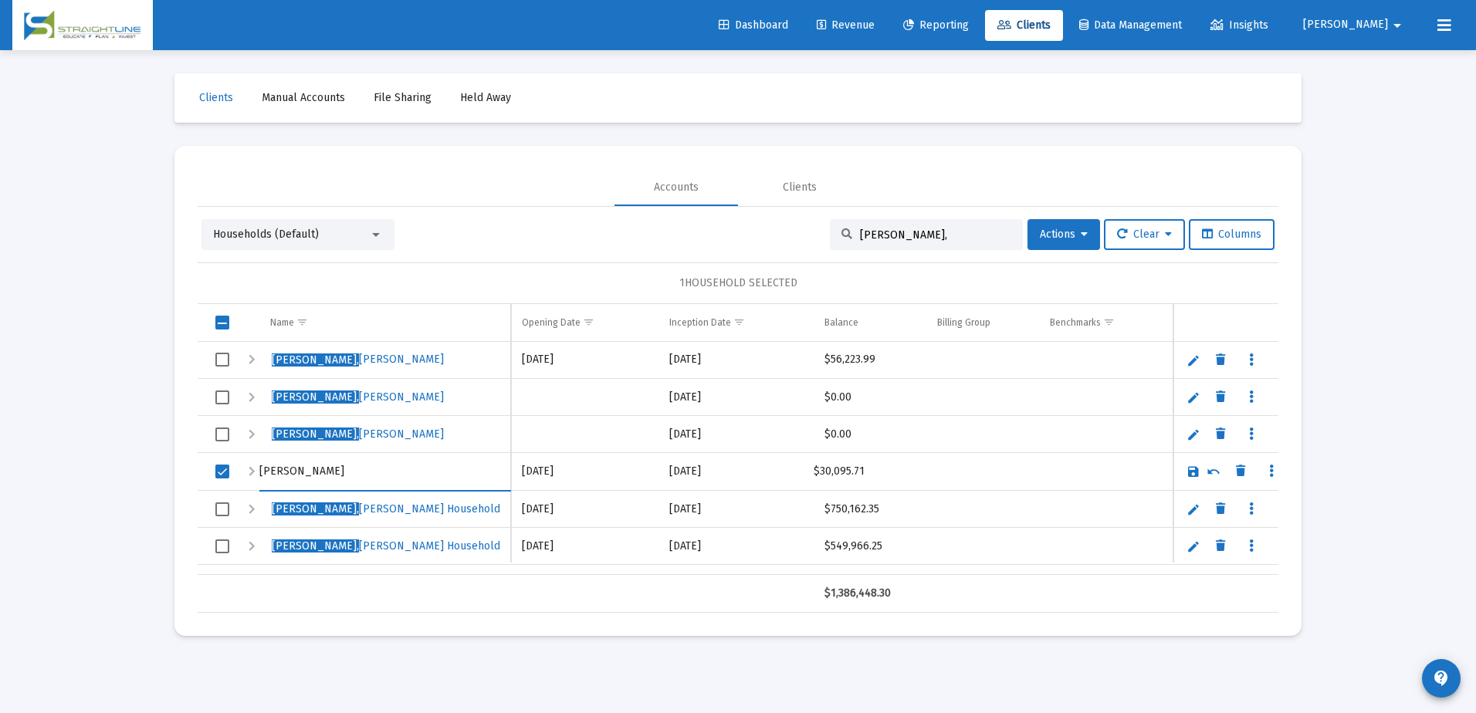
click at [1194, 472] on link "Save" at bounding box center [1193, 472] width 14 height 14
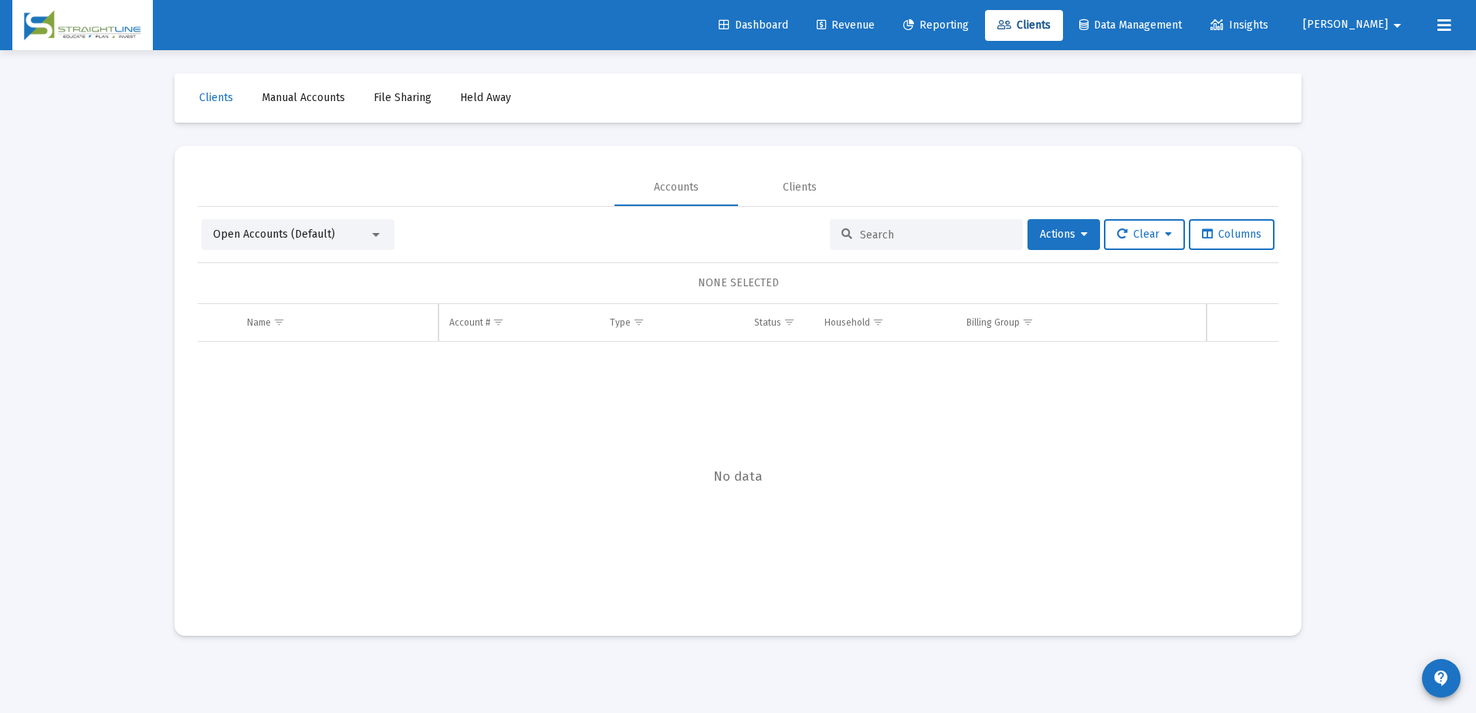
click at [894, 240] on input at bounding box center [935, 234] width 151 height 13
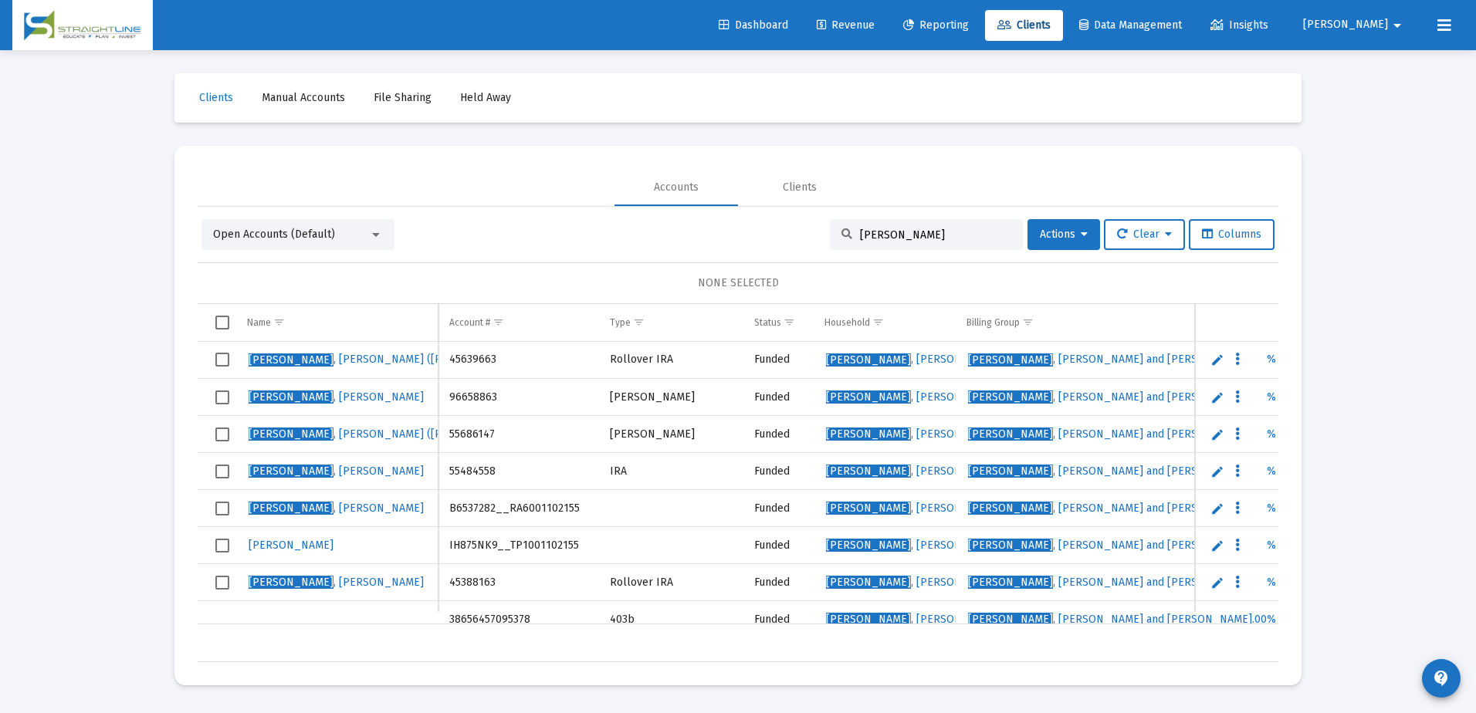
click at [922, 227] on div "[PERSON_NAME]" at bounding box center [926, 234] width 193 height 31
click at [925, 233] on input "[PERSON_NAME]" at bounding box center [935, 234] width 151 height 13
click at [864, 224] on div "[PERSON_NAME]" at bounding box center [926, 234] width 193 height 31
click at [869, 228] on div "[PERSON_NAME]" at bounding box center [926, 234] width 193 height 31
click at [869, 228] on input "[PERSON_NAME]" at bounding box center [935, 234] width 151 height 13
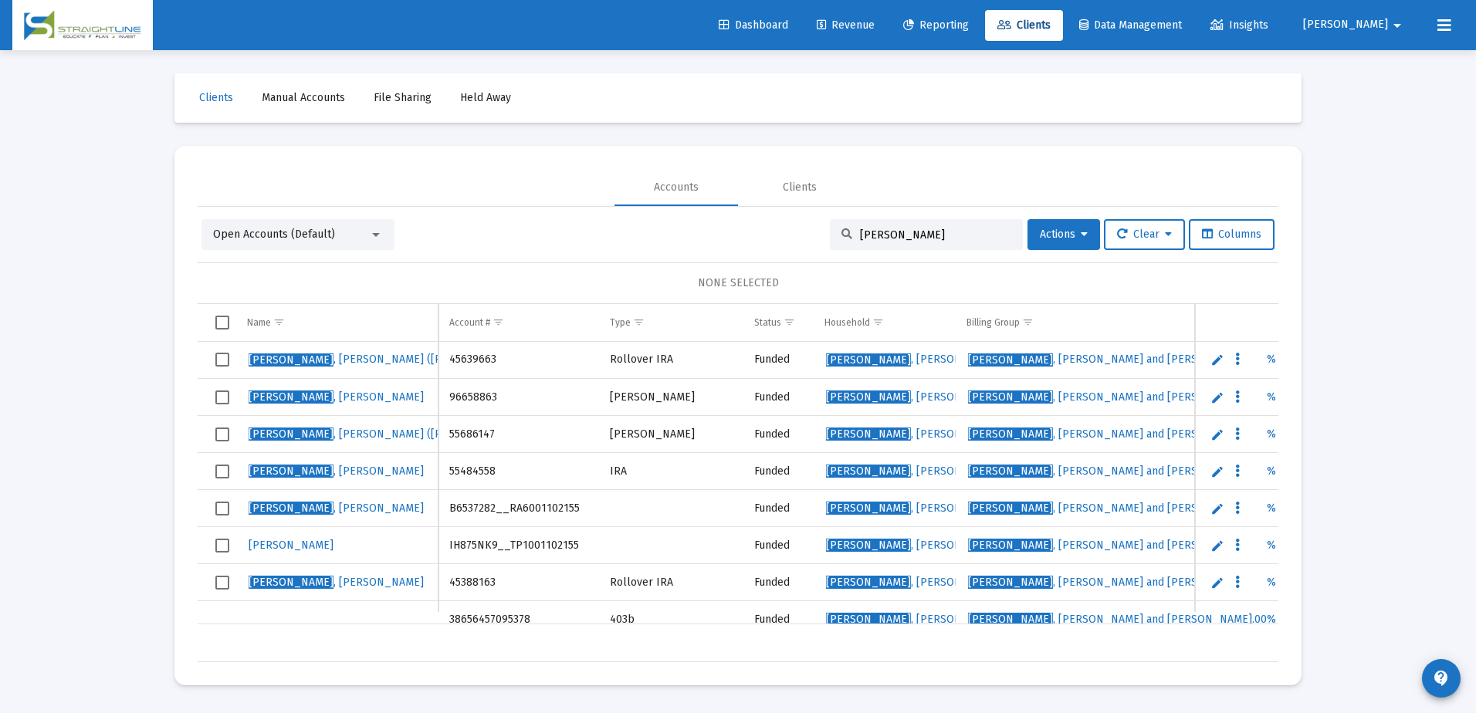
click at [869, 228] on input "[PERSON_NAME]" at bounding box center [935, 234] width 151 height 13
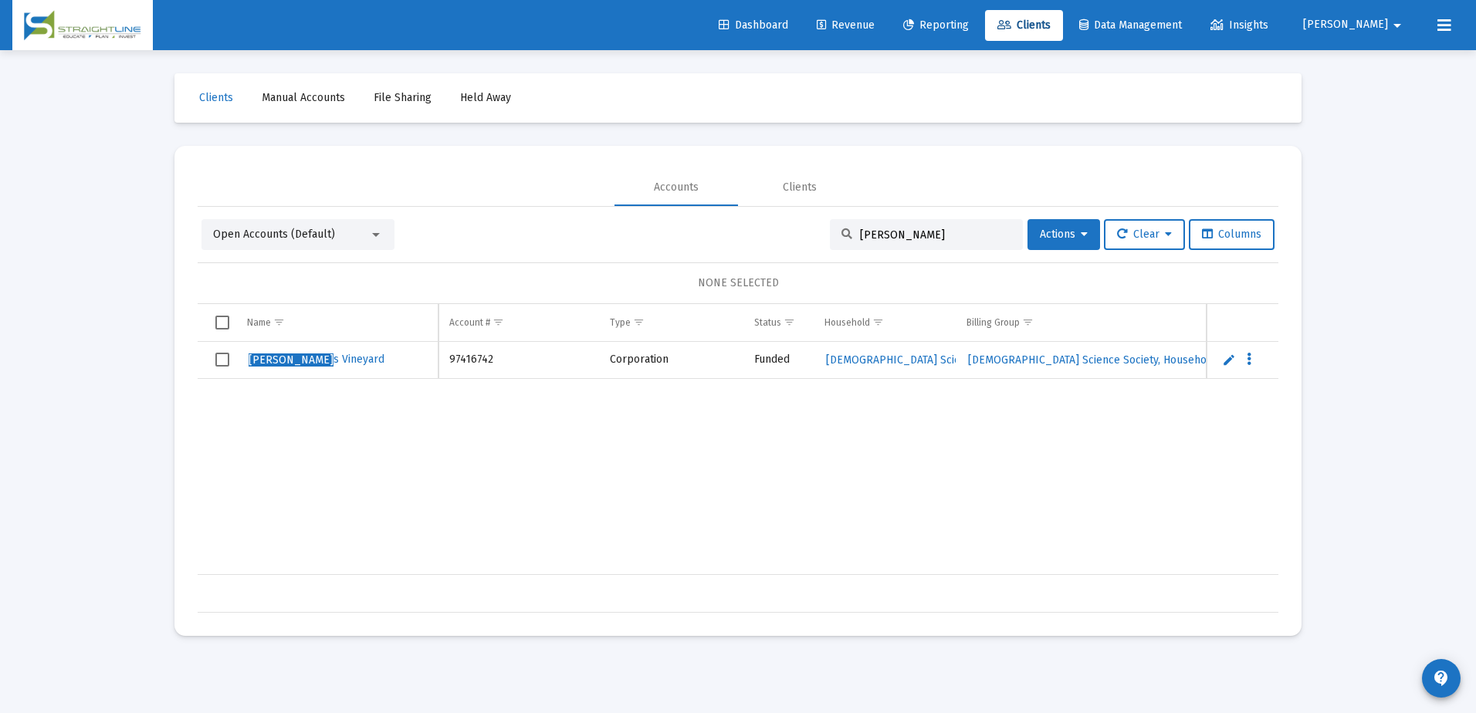
type input "martha"
click at [1224, 361] on link "Edit" at bounding box center [1229, 360] width 14 height 14
click at [324, 363] on input "Marthas Vineyard" at bounding box center [336, 360] width 201 height 37
click at [324, 362] on input "Marthas Vineyard" at bounding box center [336, 360] width 201 height 37
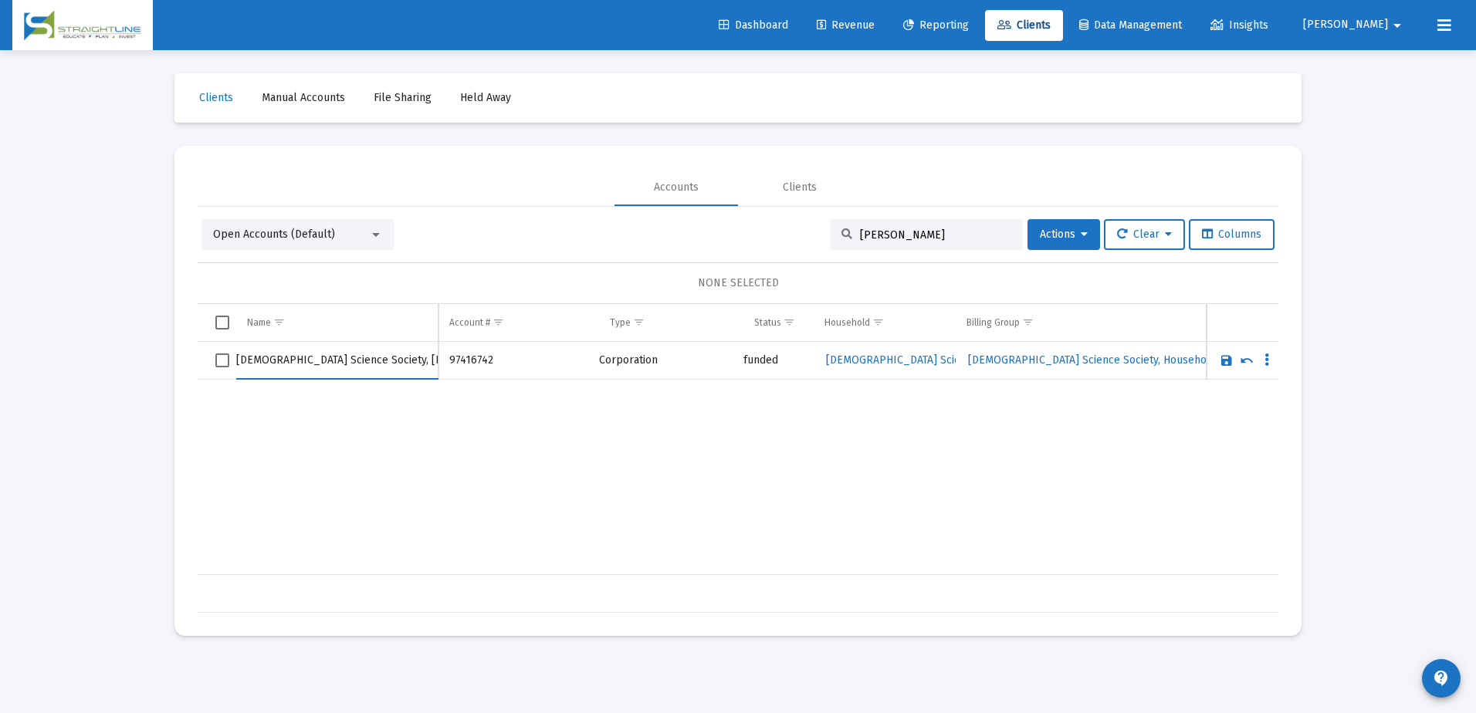
scroll to position [0, 52]
type input "Christian Science Society, Martha's Vineyard, MA, Inc"
click at [377, 423] on div "Marthas Vineyard 97416742 Corporation funded Christian Science Society, Househo…" at bounding box center [1118, 458] width 1841 height 233
click at [1229, 358] on link "Save" at bounding box center [1226, 360] width 14 height 14
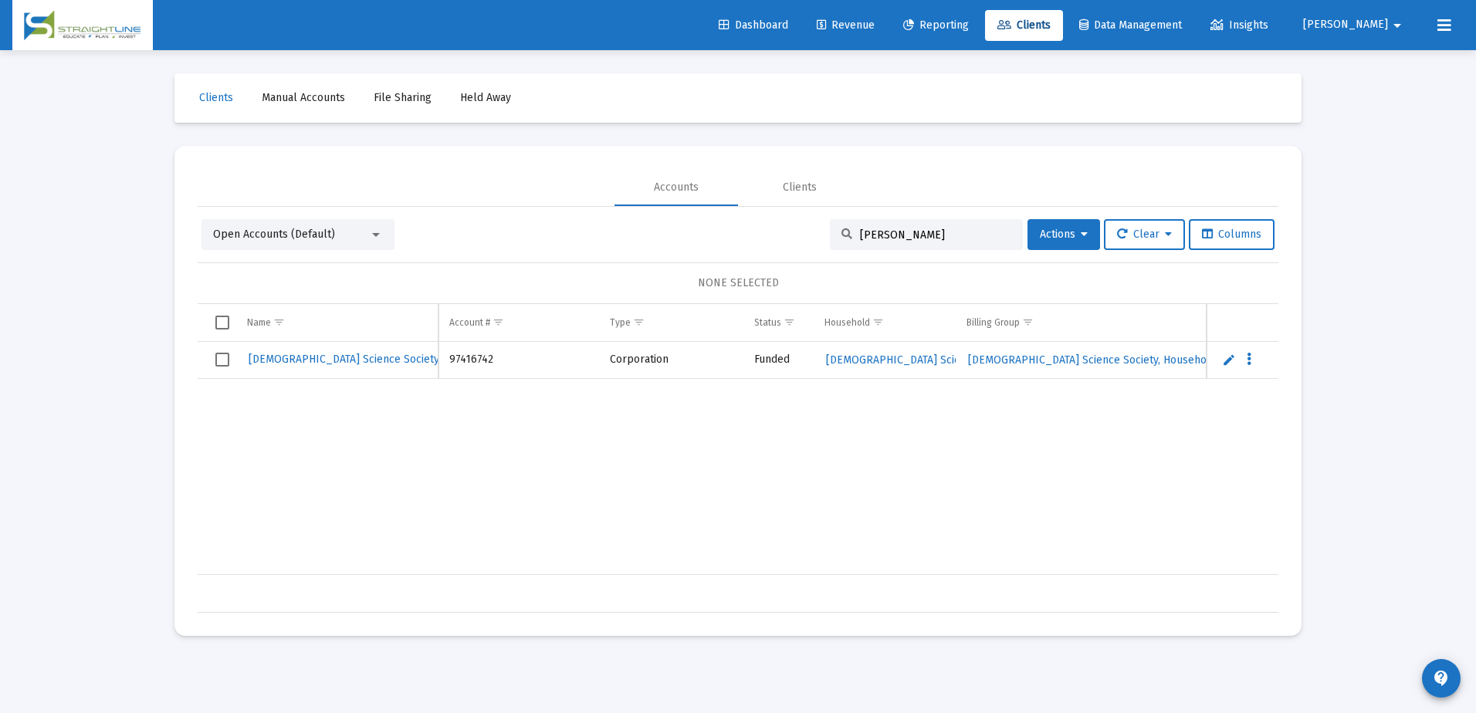
click at [350, 420] on div "Christian Science Society, Martha 's Vineyard, MA, Inc 97416742 Corporation Fun…" at bounding box center [1118, 458] width 1841 height 233
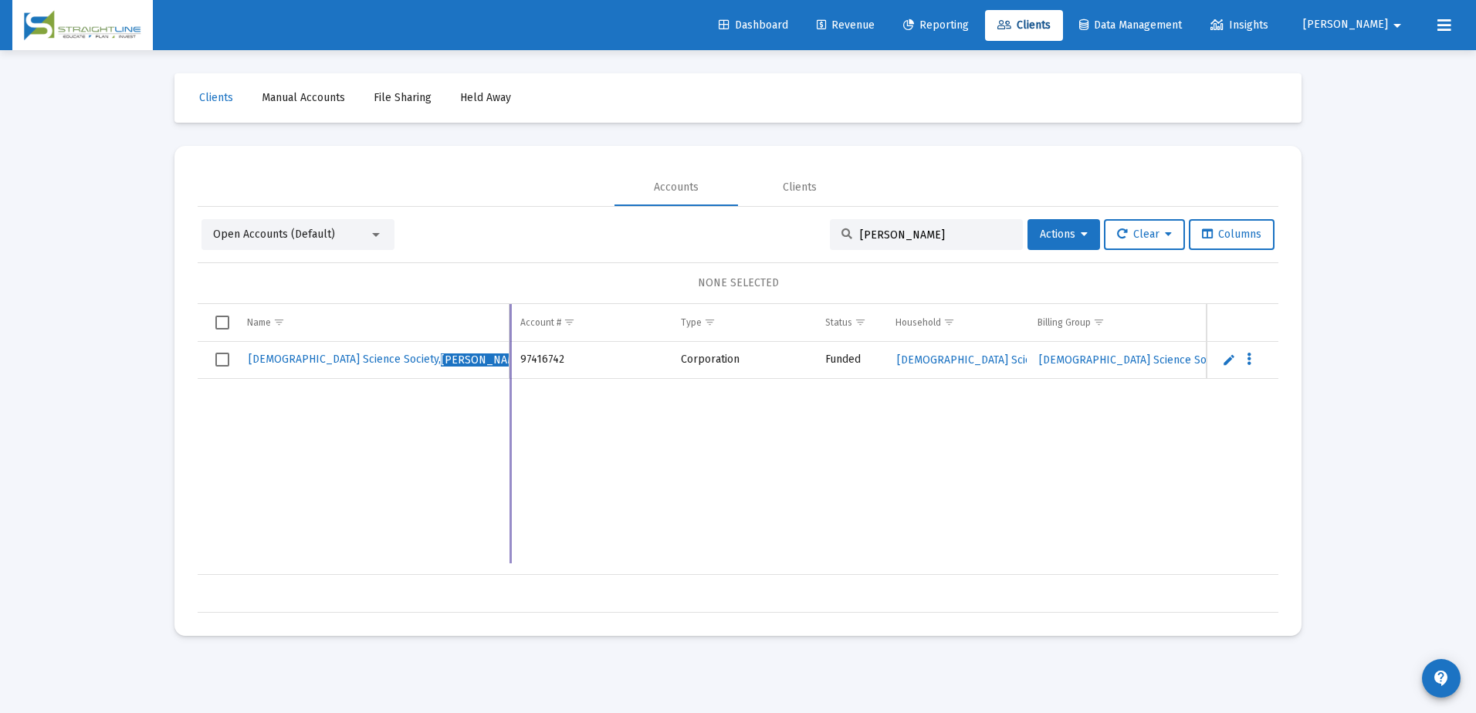
drag, startPoint x: 438, startPoint y: 318, endPoint x: 509, endPoint y: 330, distance: 71.9
click at [509, 330] on div "Name Name Account # Type Status Household Billing Group Custodian Inception Dat…" at bounding box center [738, 458] width 1080 height 309
click at [412, 468] on div "Christian Science Society, Martha 's Vineyard, MA, Inc 97416742 Corporation Fun…" at bounding box center [1154, 458] width 1912 height 233
click at [645, 458] on div "Christian Science Society, Martha 's Vineyard, MA, Inc 97416742 Corporation Fun…" at bounding box center [1154, 458] width 1912 height 233
drag, startPoint x: 1026, startPoint y: 316, endPoint x: 1048, endPoint y: 323, distance: 22.7
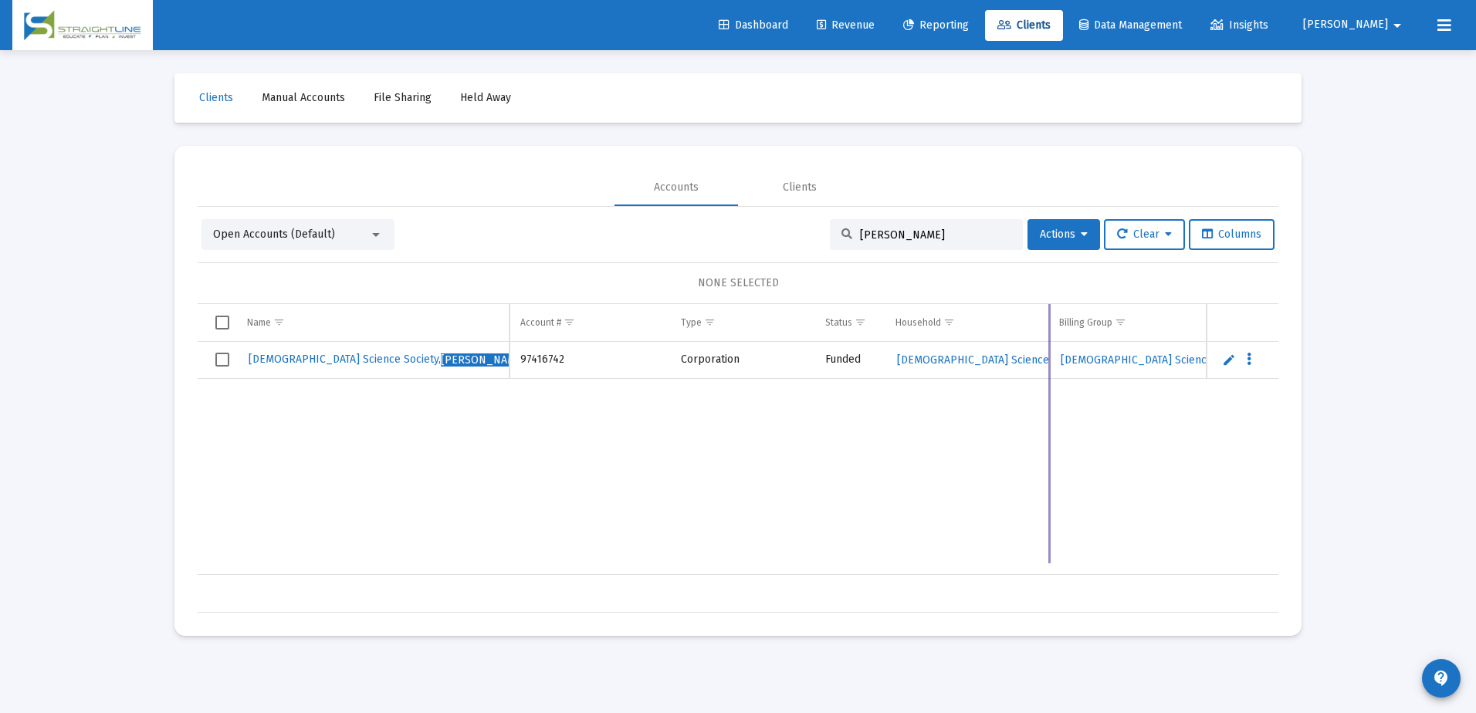
click at [1048, 323] on div "Name Name Account # Type Status Household Billing Group Custodian Inception Dat…" at bounding box center [738, 458] width 1080 height 309
click at [1050, 21] on span "Clients" at bounding box center [1023, 25] width 53 height 13
click at [914, 228] on input "martha" at bounding box center [935, 234] width 151 height 13
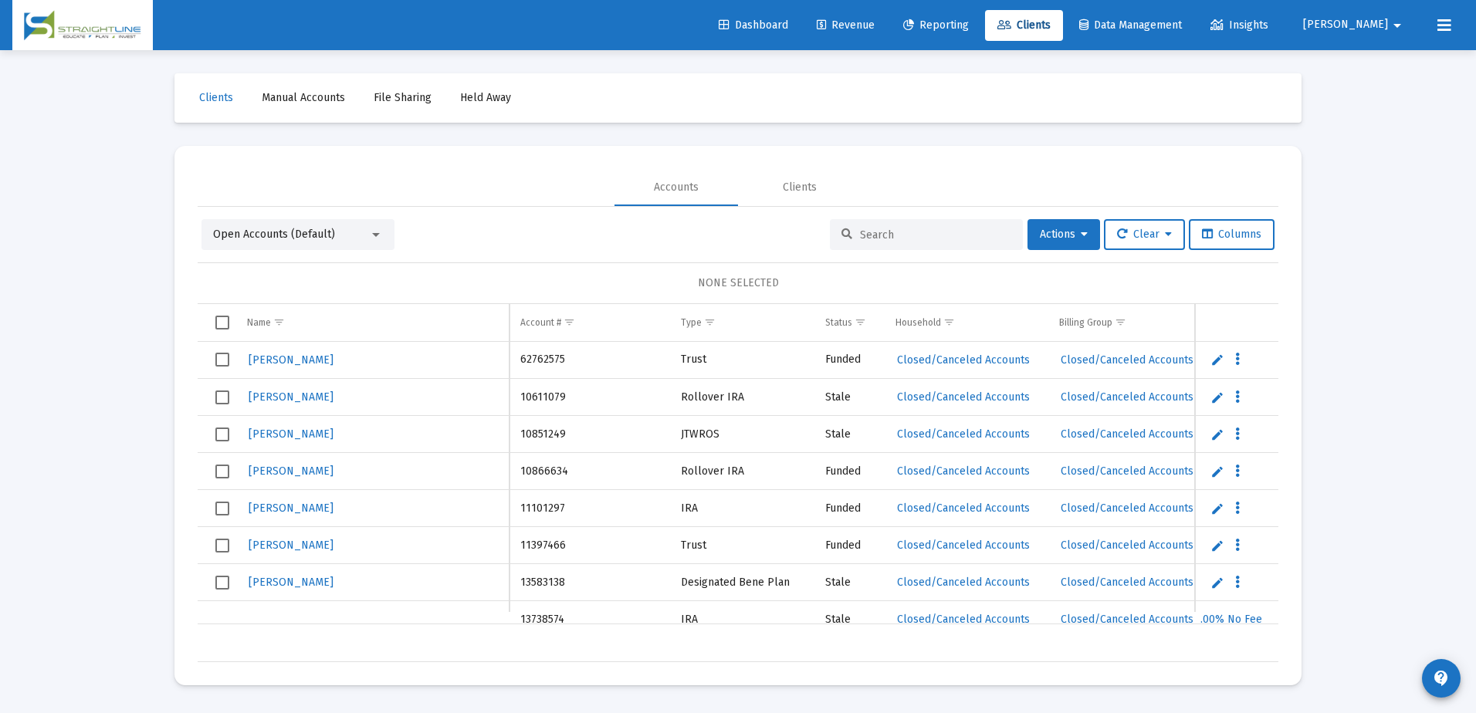
click at [911, 229] on input at bounding box center [935, 234] width 151 height 13
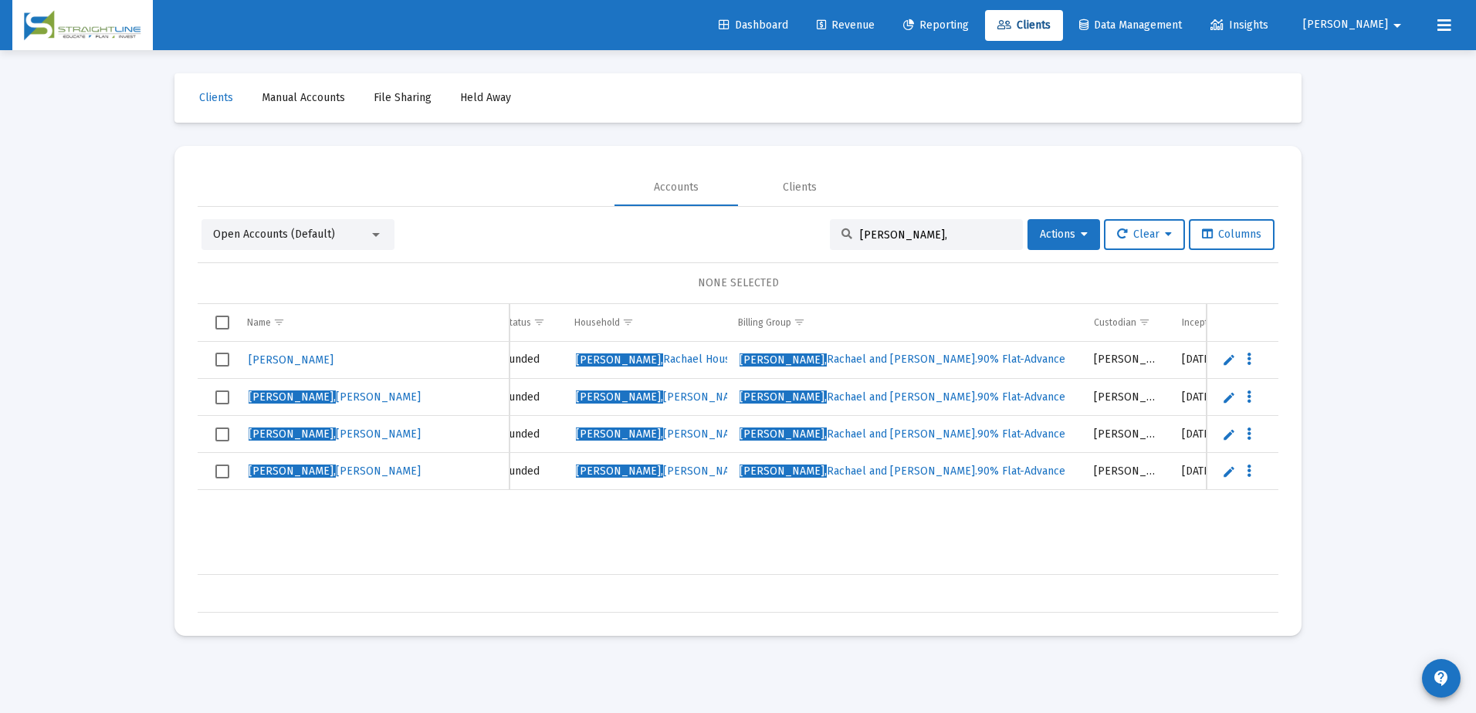
scroll to position [0, 323]
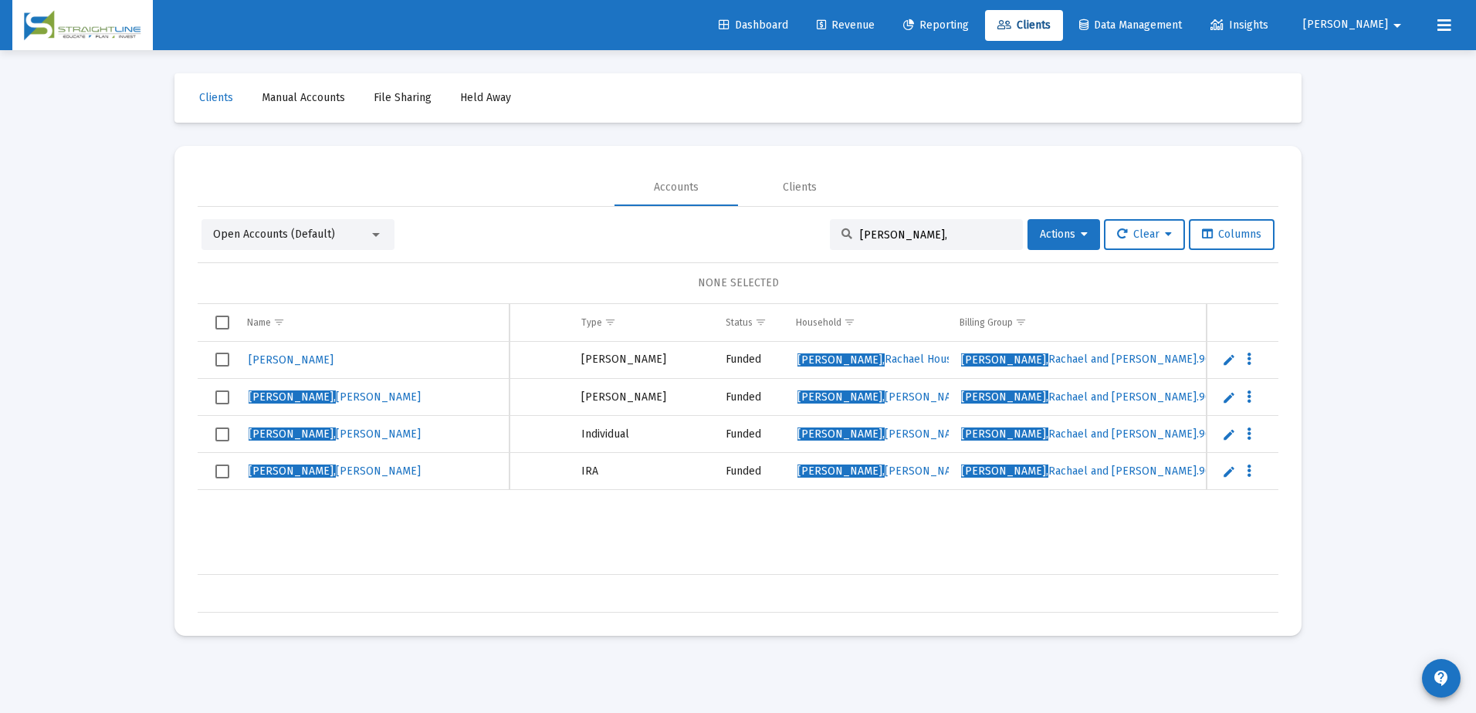
drag, startPoint x: 834, startPoint y: 560, endPoint x: 890, endPoint y: 557, distance: 56.4
click at [890, 557] on div "Rachael Allen 14066782 Roth IRA Funded Reinhart, Rachael Household Reinhart, Ra…" at bounding box center [1065, 458] width 1934 height 233
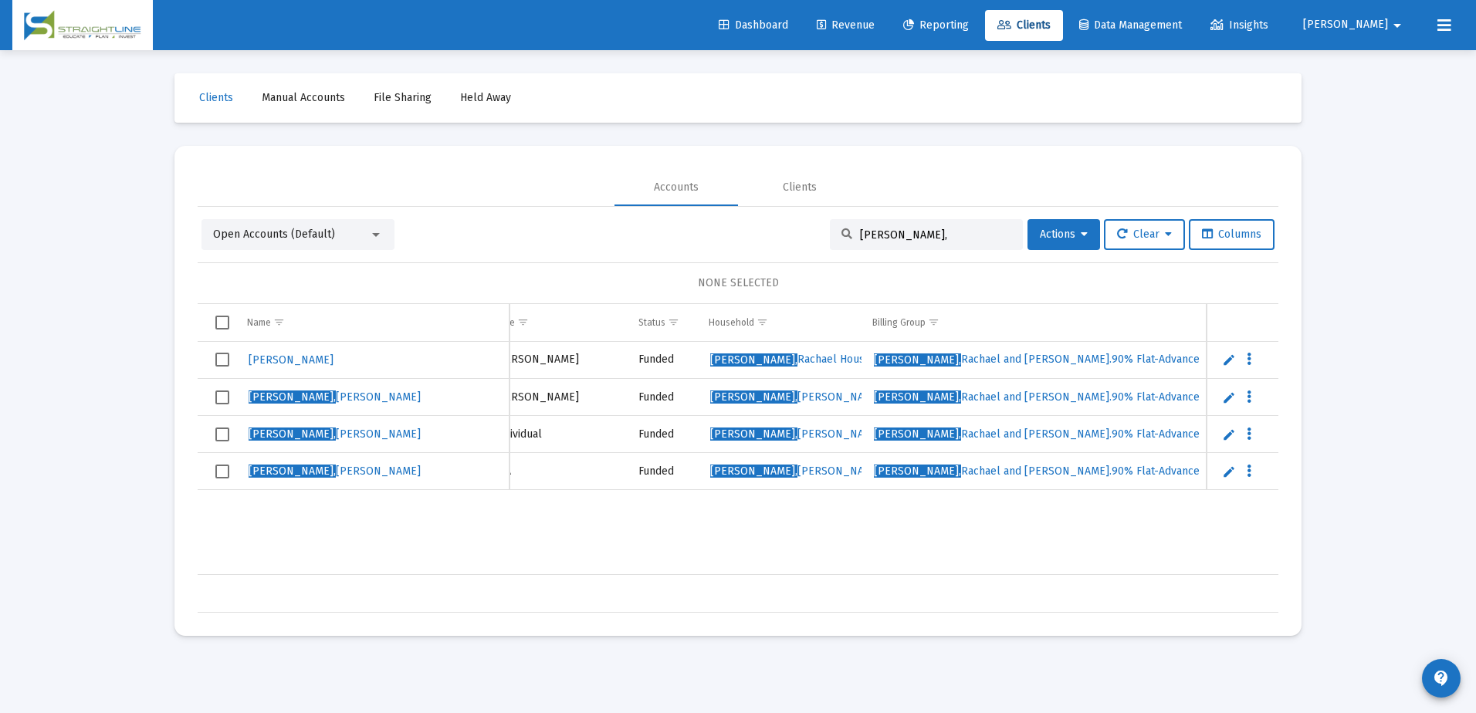
scroll to position [0, 194]
click at [886, 234] on input "reinhart," at bounding box center [935, 234] width 151 height 13
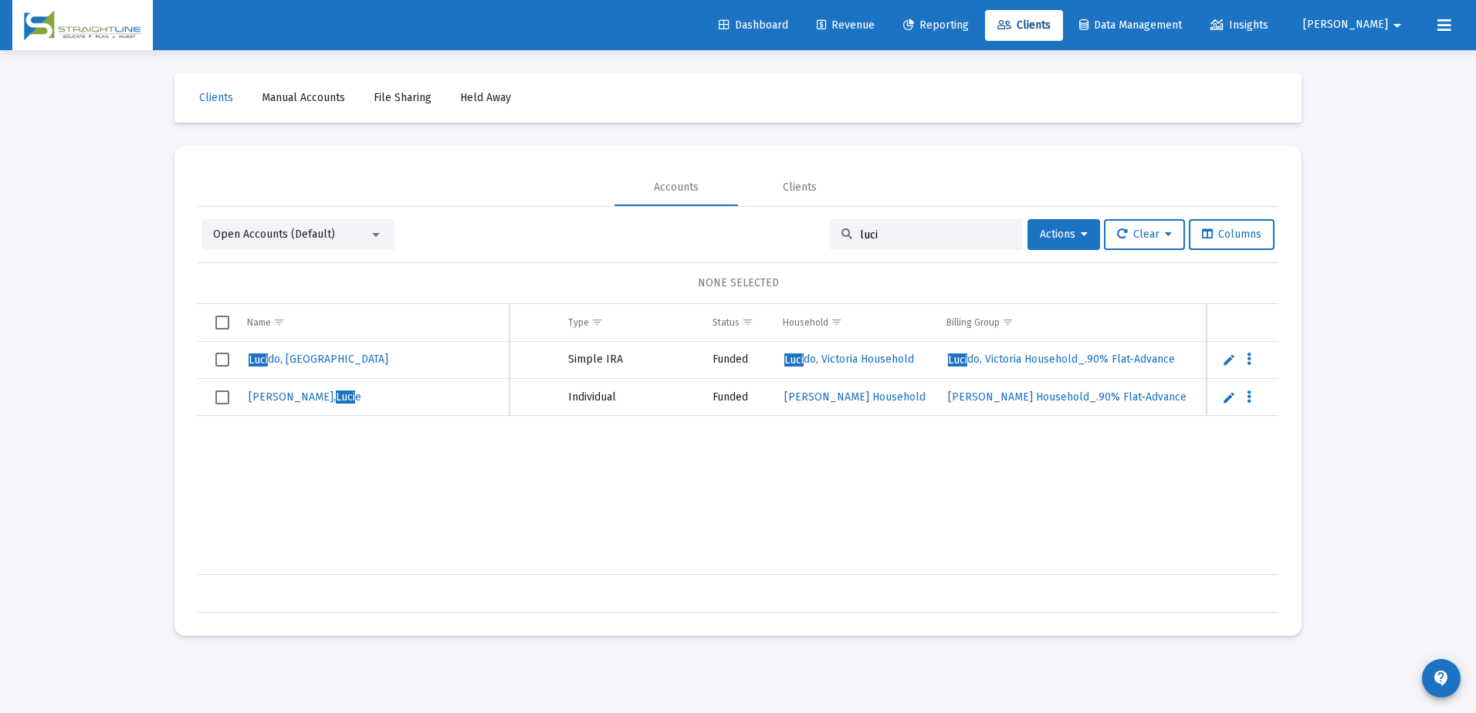
scroll to position [0, 0]
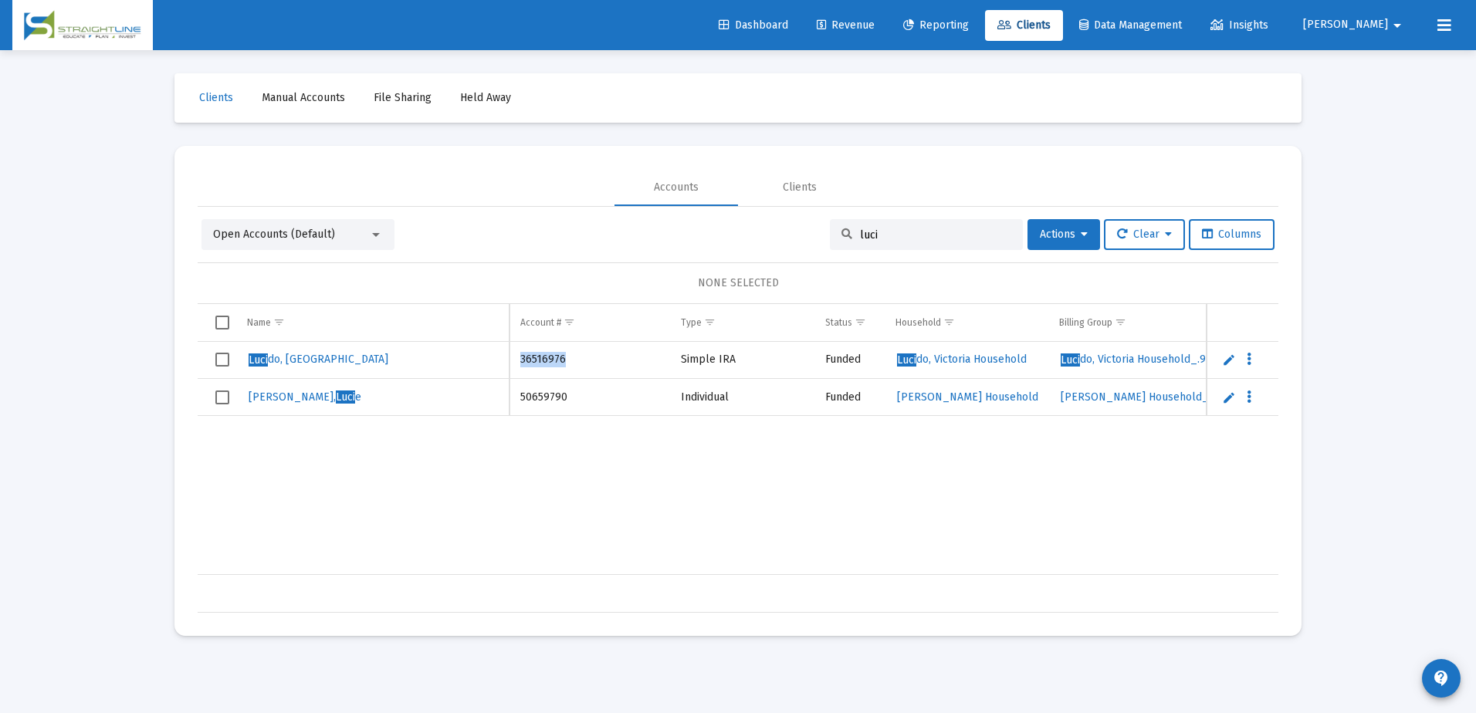
drag, startPoint x: 566, startPoint y: 352, endPoint x: 519, endPoint y: 352, distance: 47.9
click at [519, 352] on td "36516976" at bounding box center [589, 360] width 161 height 37
drag, startPoint x: 519, startPoint y: 352, endPoint x: 527, endPoint y: 352, distance: 8.5
copy td "36516976"
click at [860, 233] on input "luci" at bounding box center [935, 234] width 151 height 13
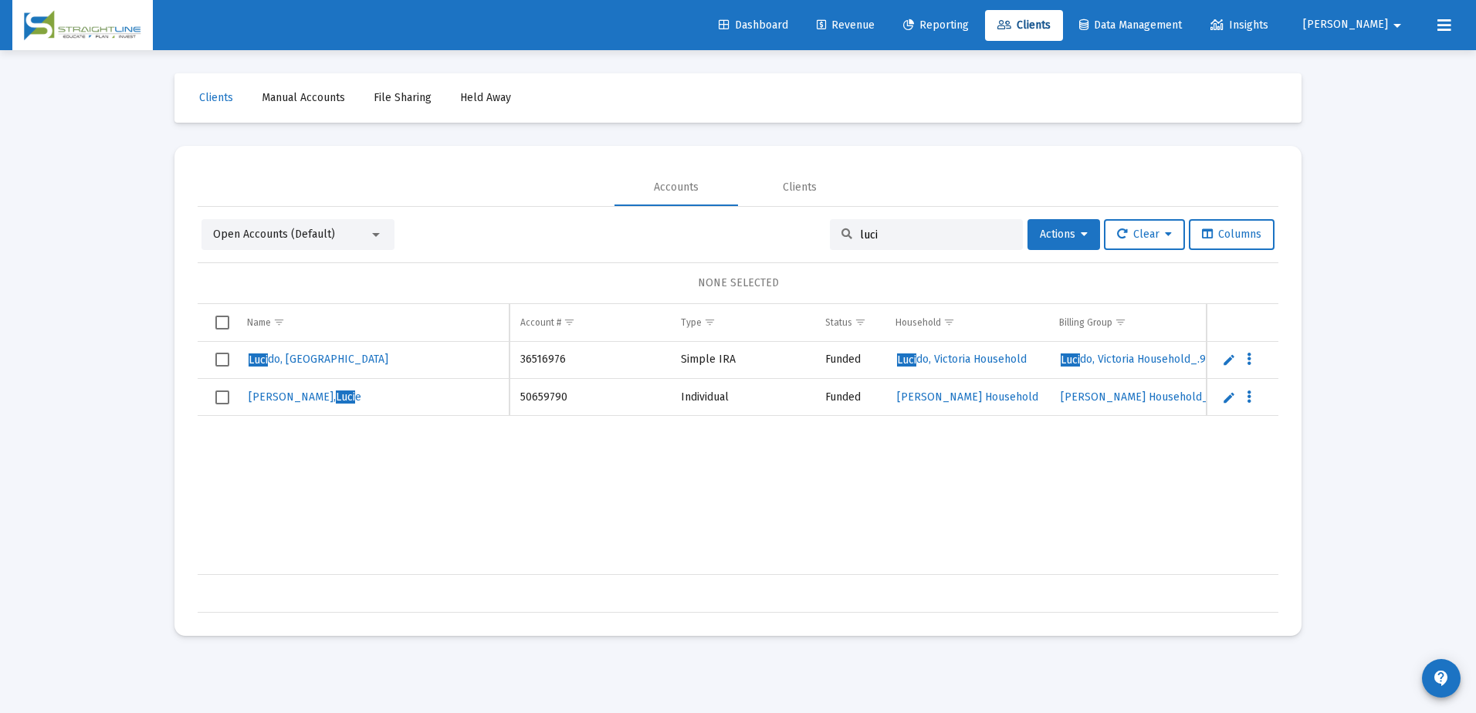
click at [860, 233] on input "luci" at bounding box center [935, 234] width 151 height 13
paste input "36516976"
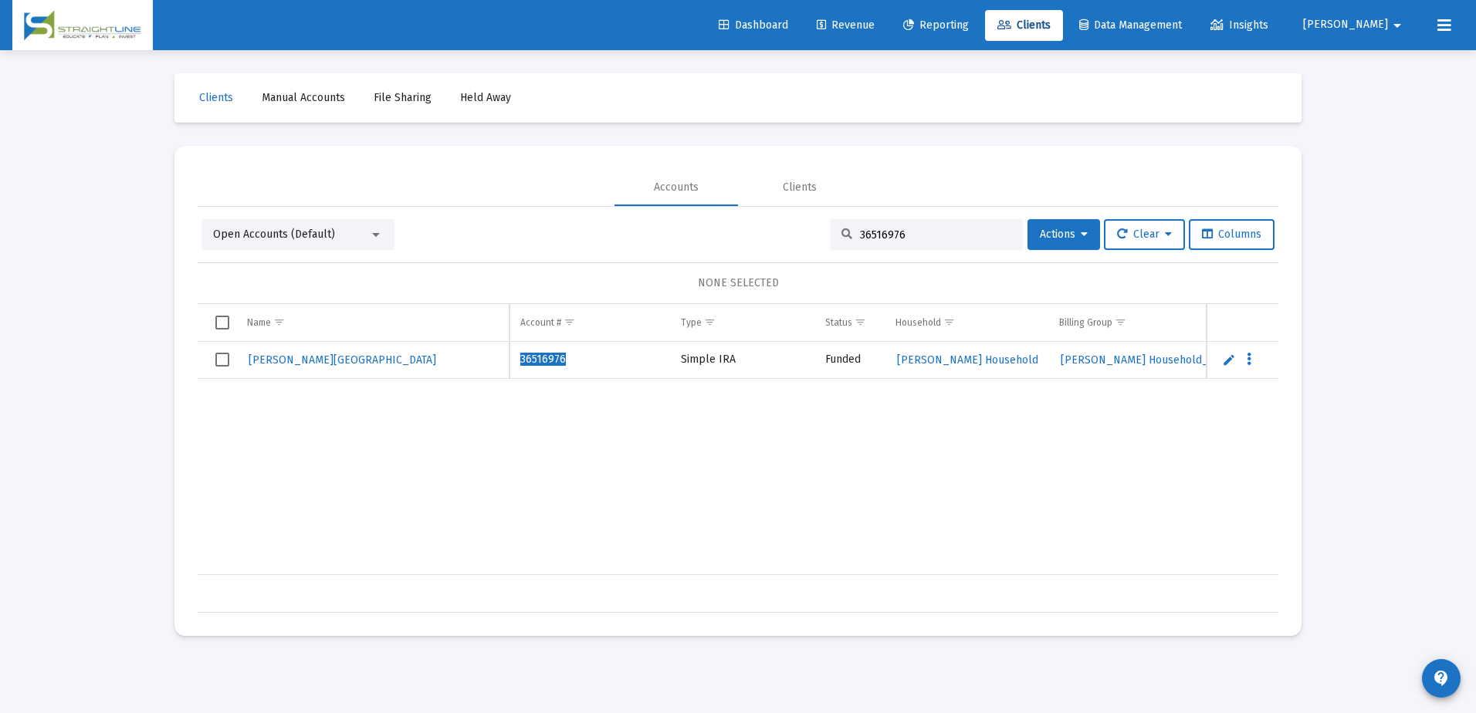
click at [974, 236] on input "36516976" at bounding box center [935, 234] width 151 height 13
type input "36516976"
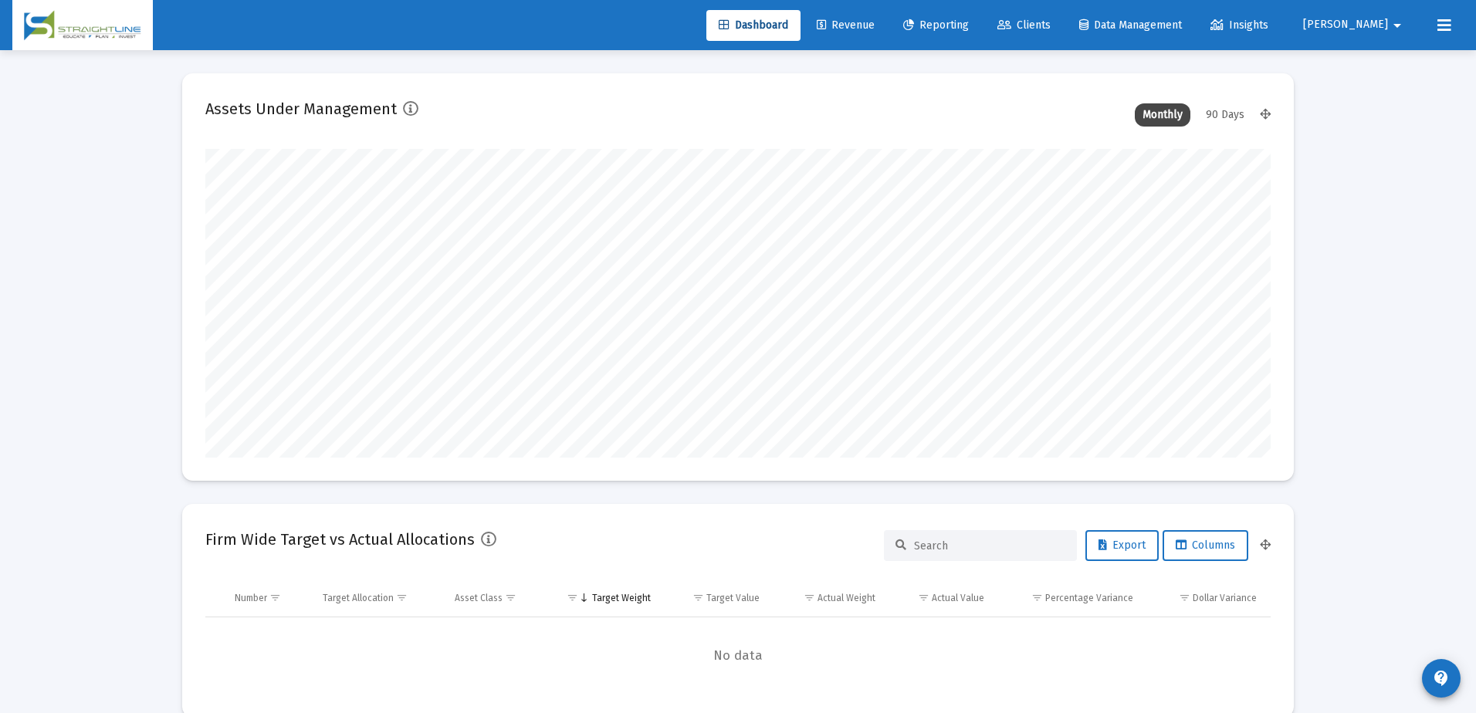
type input "[DATE]"
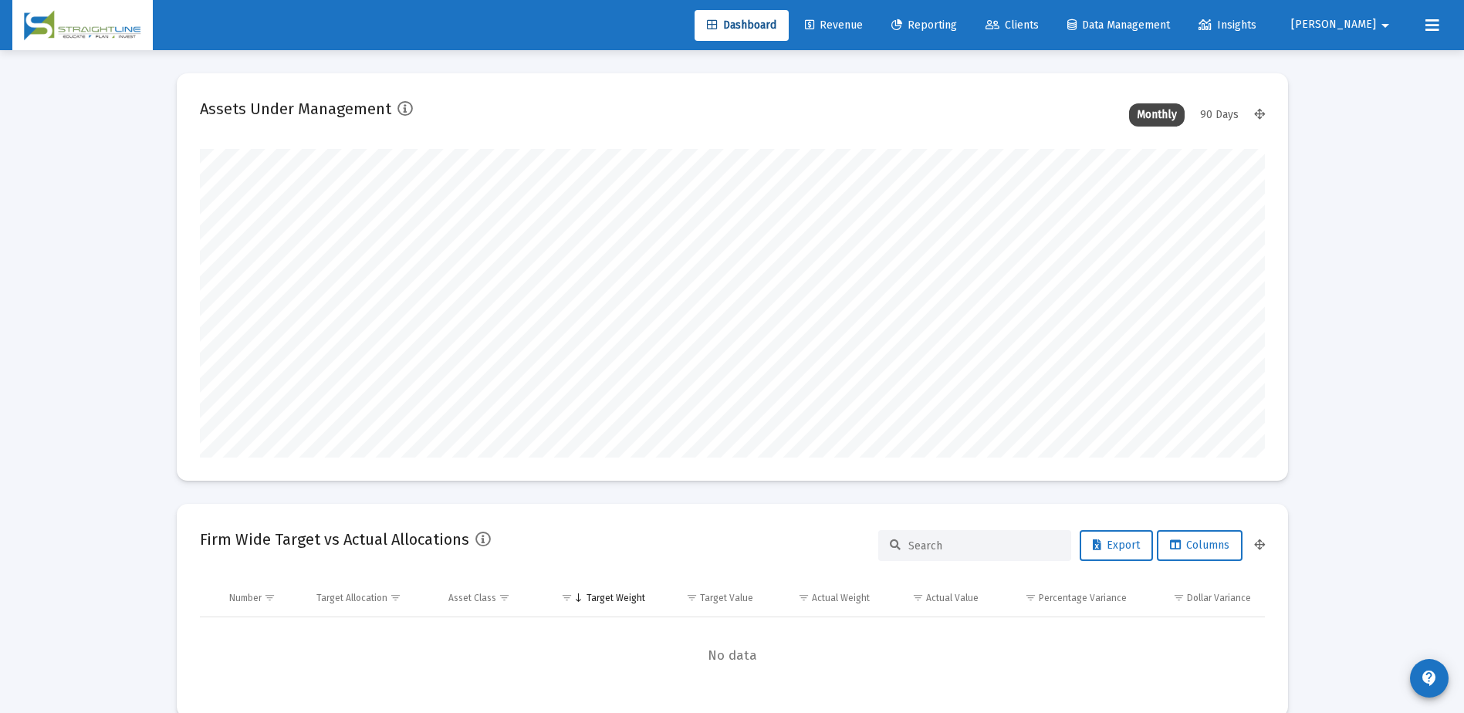
scroll to position [309, 1065]
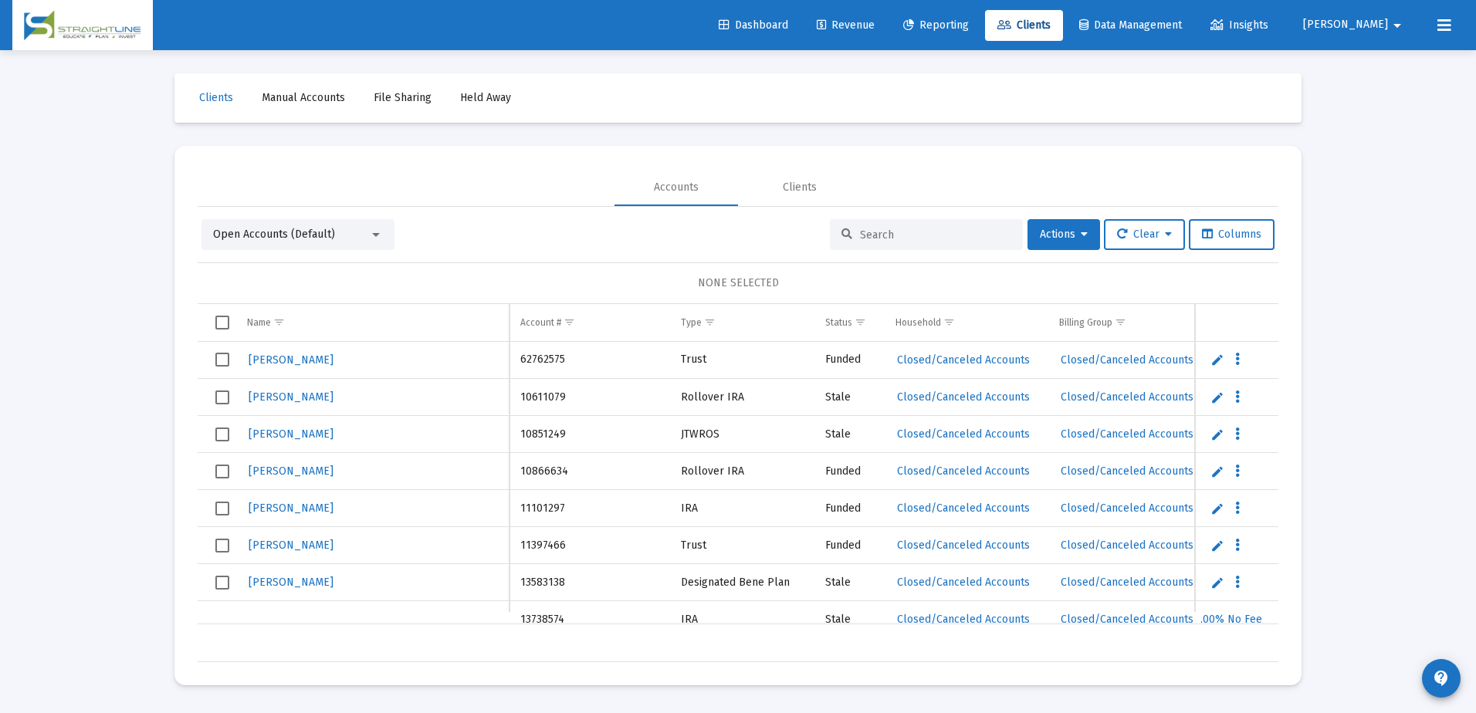
click at [931, 234] on input at bounding box center [935, 234] width 151 height 13
paste input "36516976"
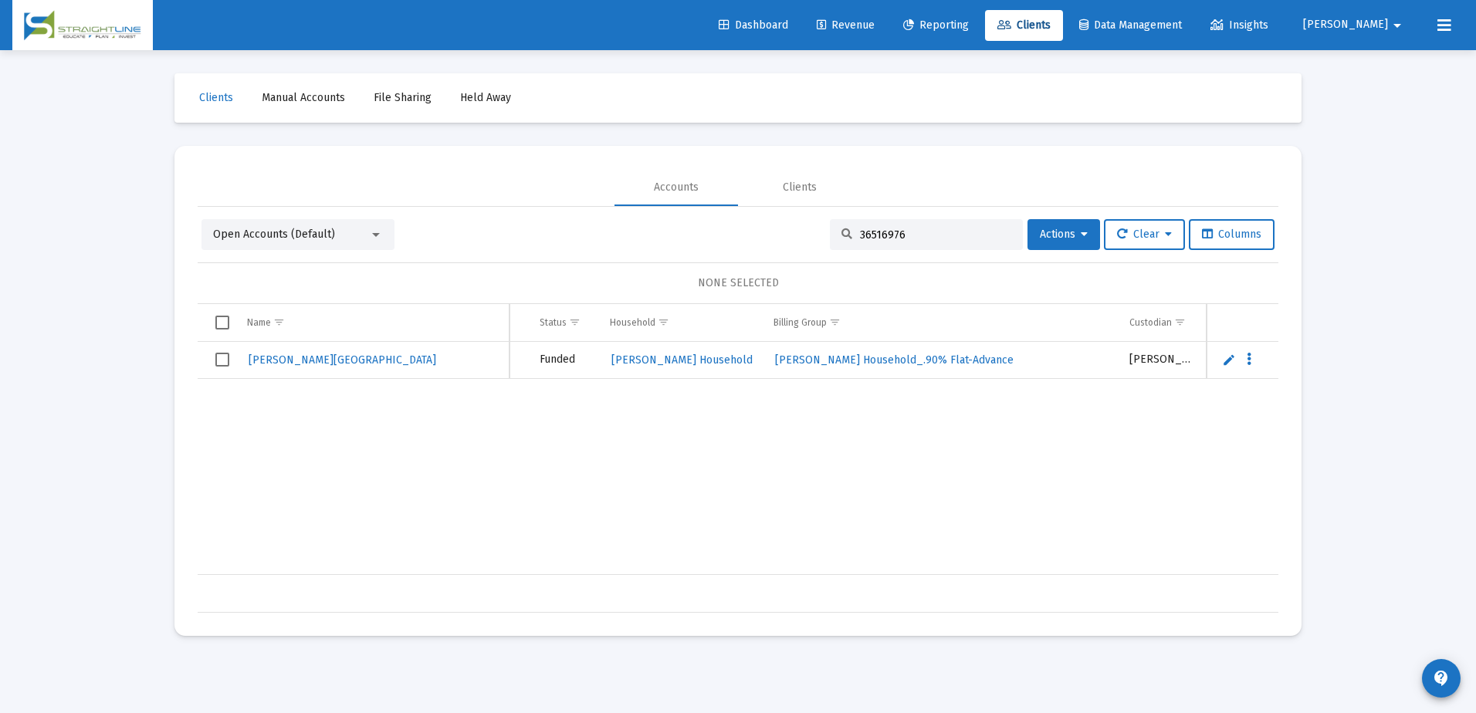
scroll to position [0, 336]
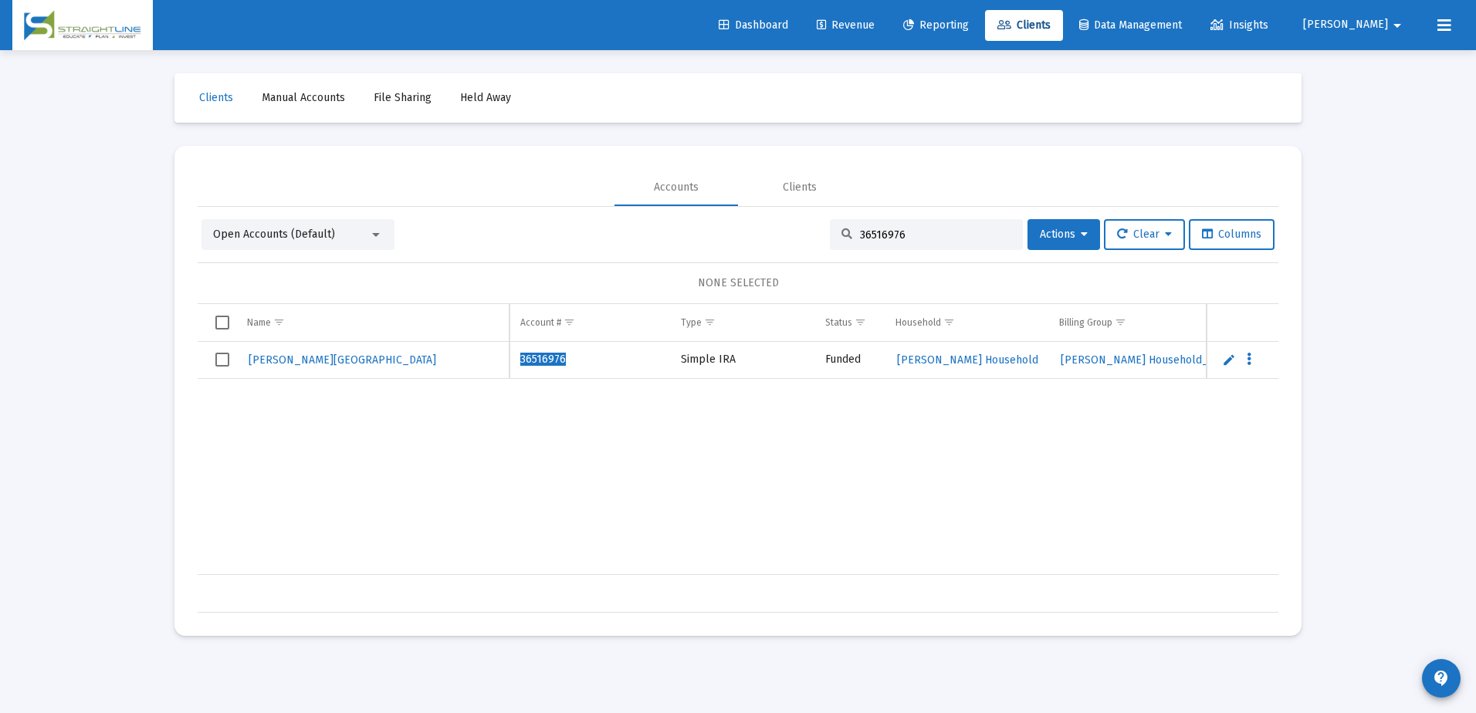
type input "36516976"
click at [914, 232] on input "36516976" at bounding box center [935, 234] width 151 height 13
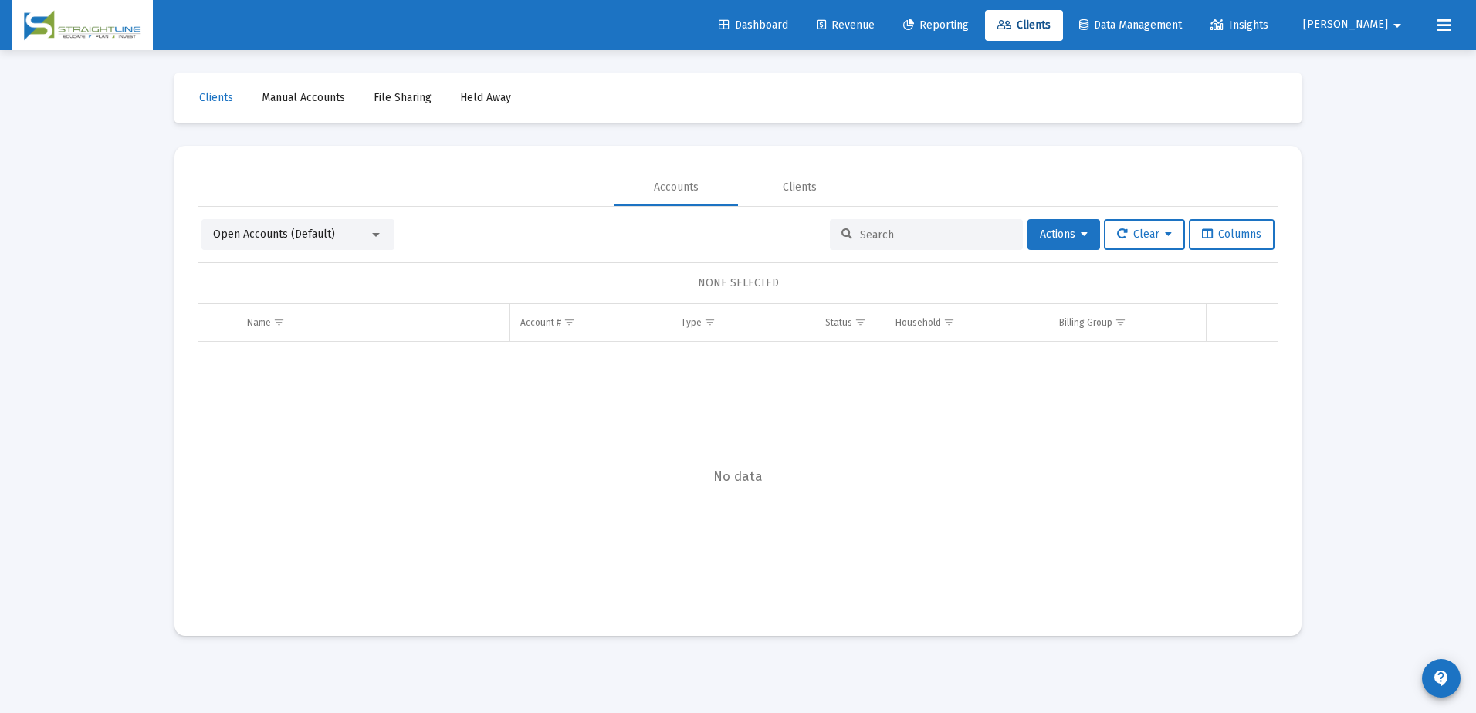
click at [868, 242] on div at bounding box center [926, 234] width 193 height 31
click at [874, 235] on input at bounding box center [935, 234] width 151 height 13
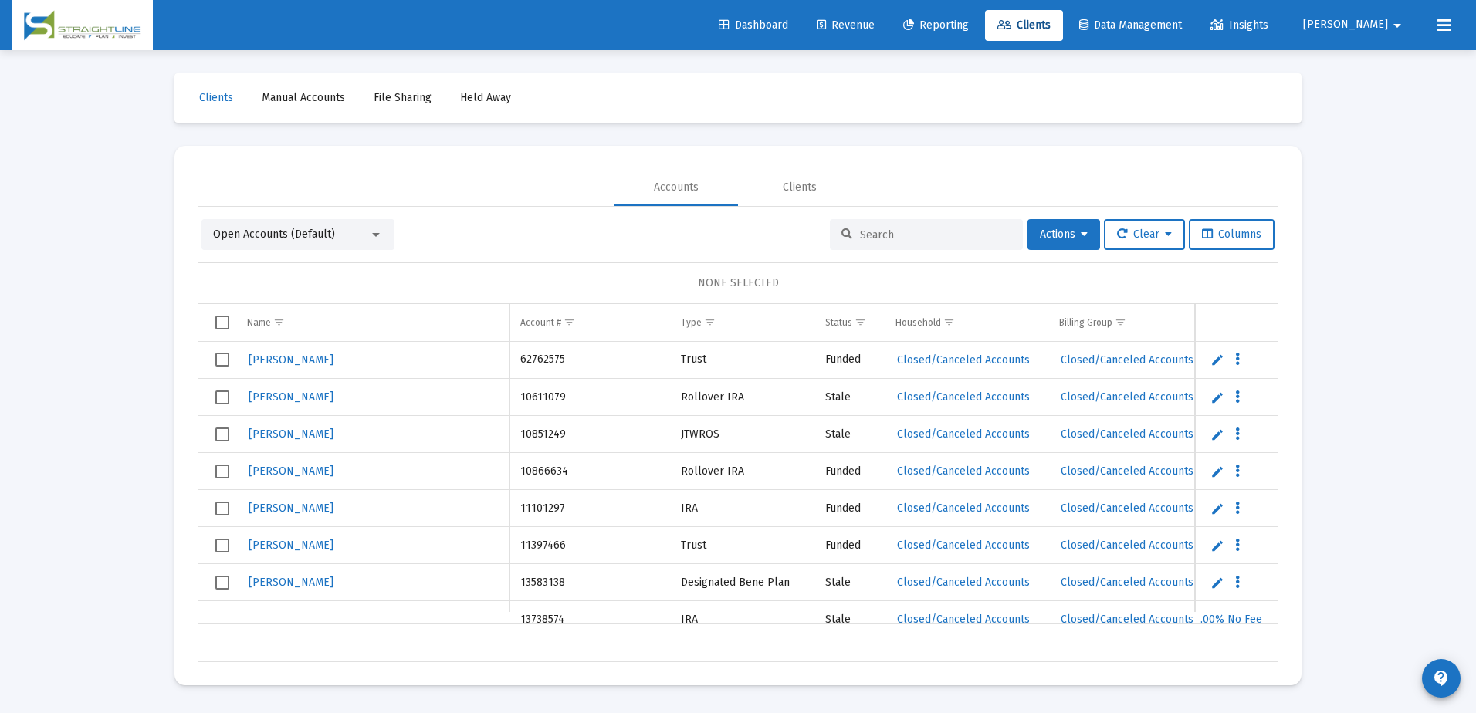
paste input "36516976"
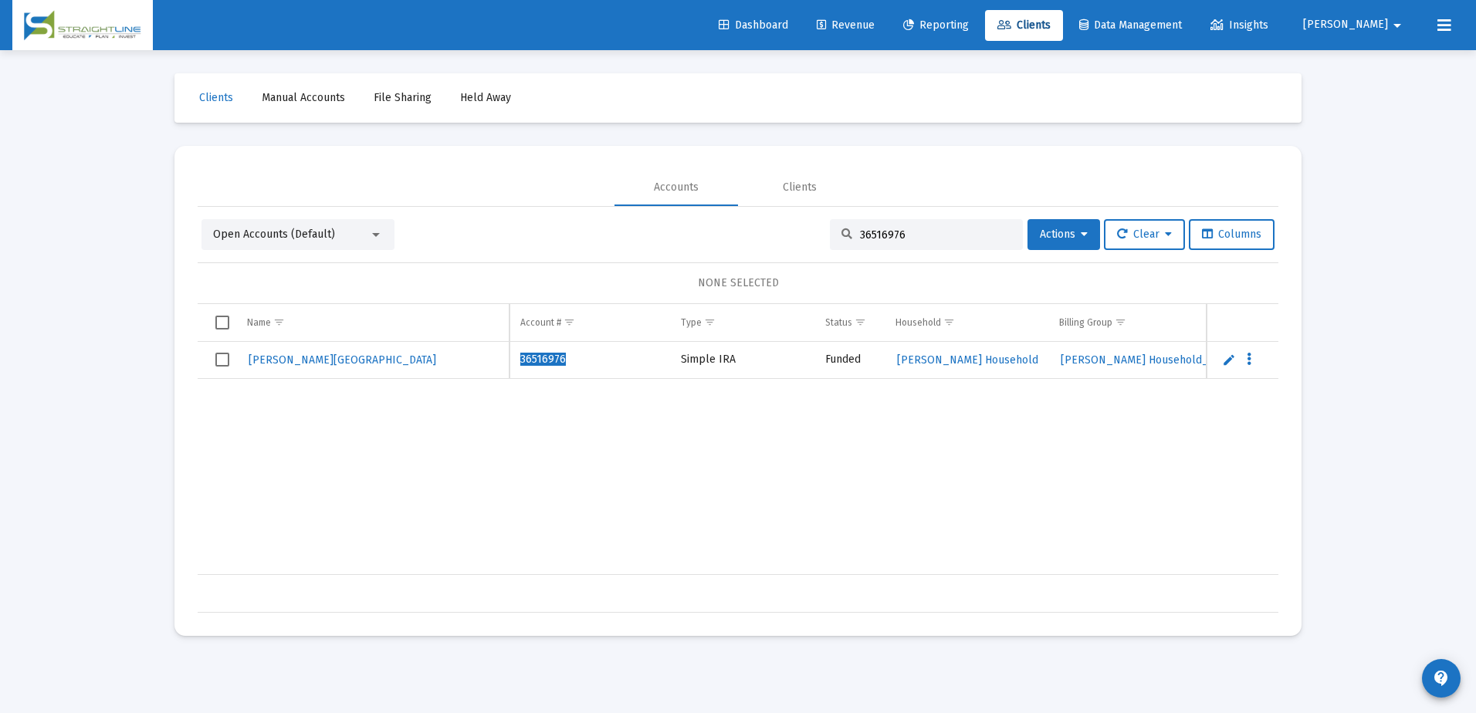
scroll to position [0, 2]
click at [889, 238] on input "36516976" at bounding box center [935, 234] width 151 height 13
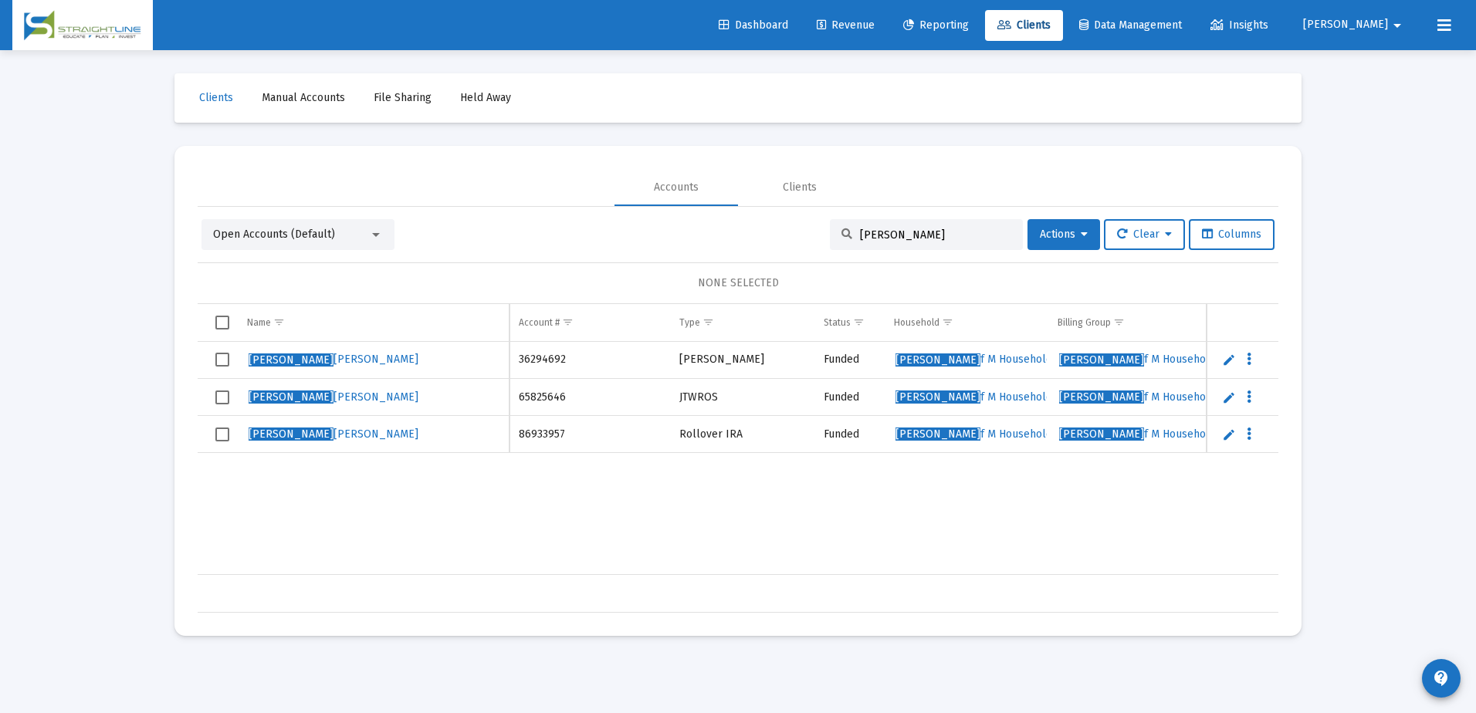
drag, startPoint x: 940, startPoint y: 237, endPoint x: 883, endPoint y: 230, distance: 57.5
click at [883, 230] on input "[PERSON_NAME]" at bounding box center [935, 234] width 151 height 13
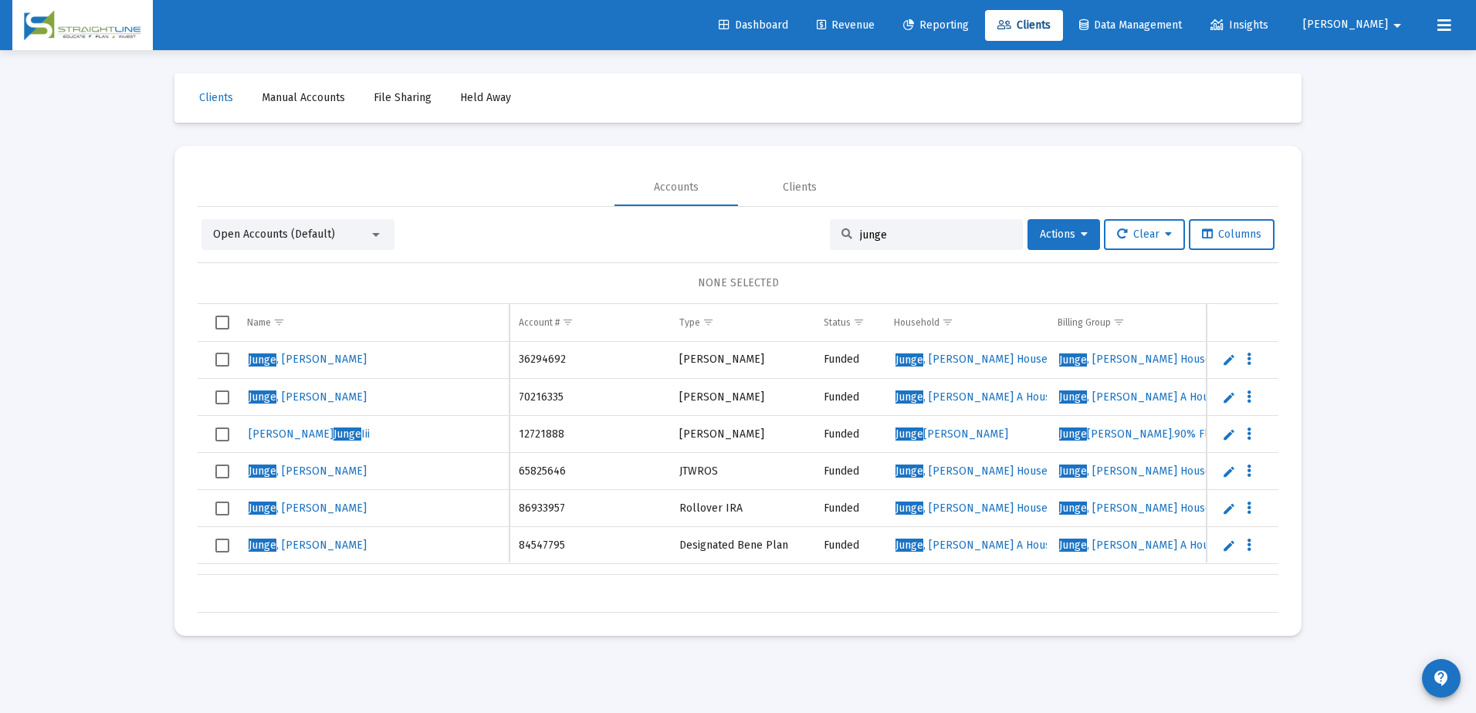
type input "junge"
click at [323, 435] on span "[PERSON_NAME] Iii" at bounding box center [309, 434] width 121 height 13
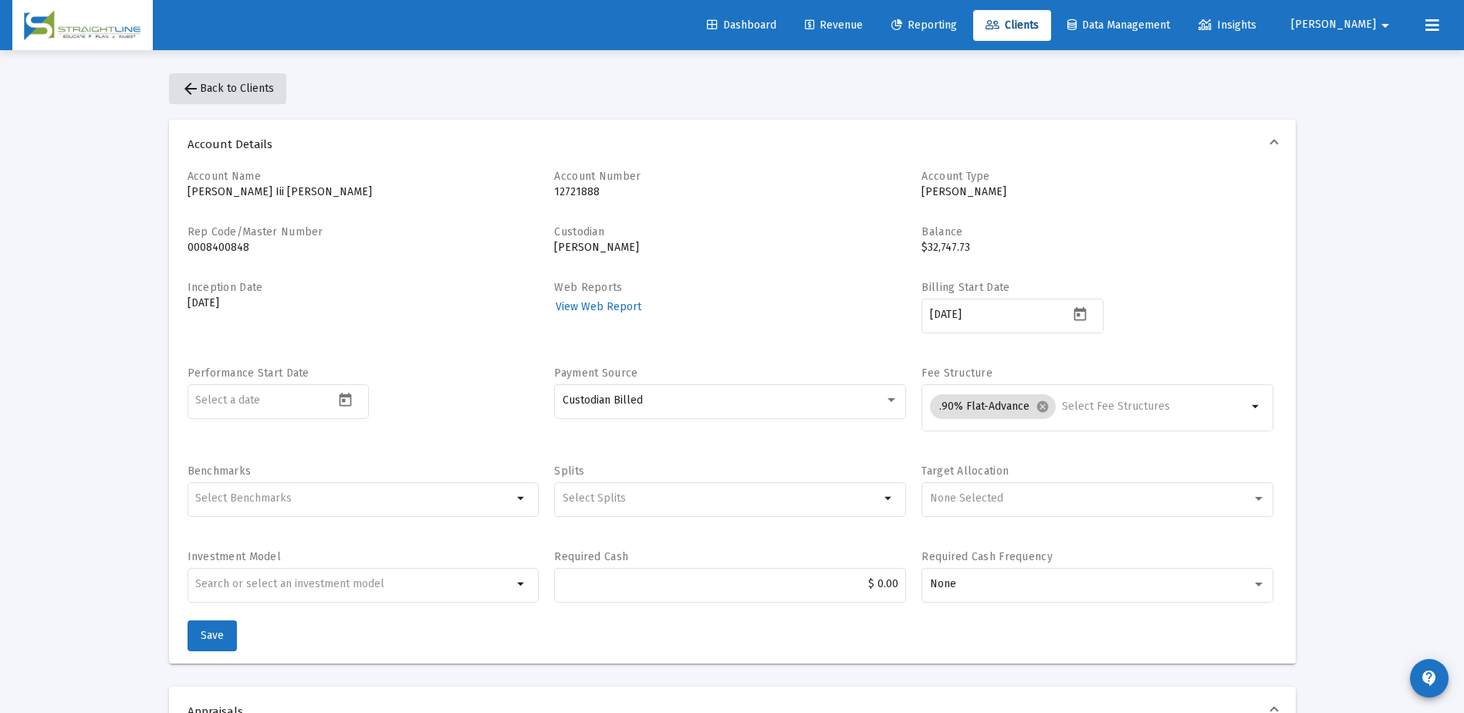
click at [228, 90] on span "arrow_back Back to Clients" at bounding box center [227, 88] width 93 height 13
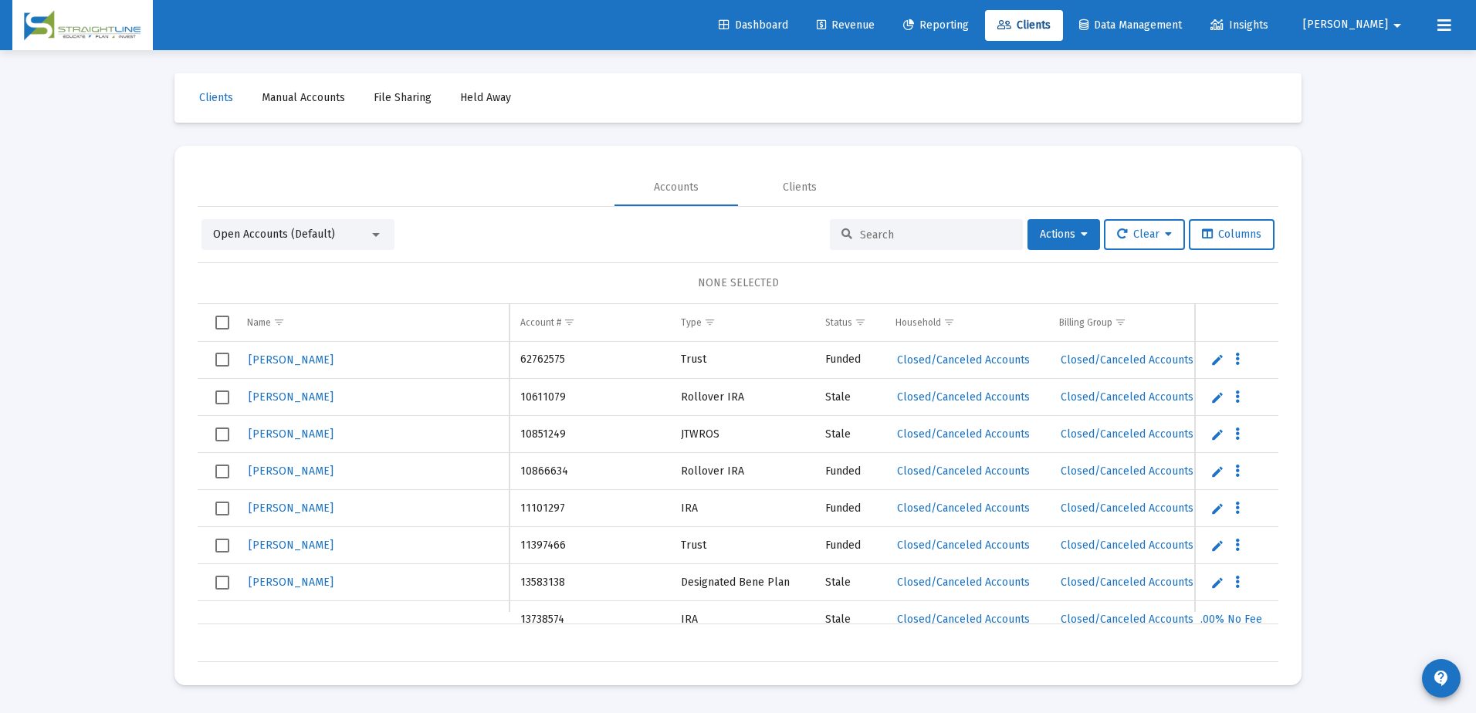
click at [893, 249] on div at bounding box center [926, 234] width 193 height 31
click at [899, 233] on input at bounding box center [935, 234] width 151 height 13
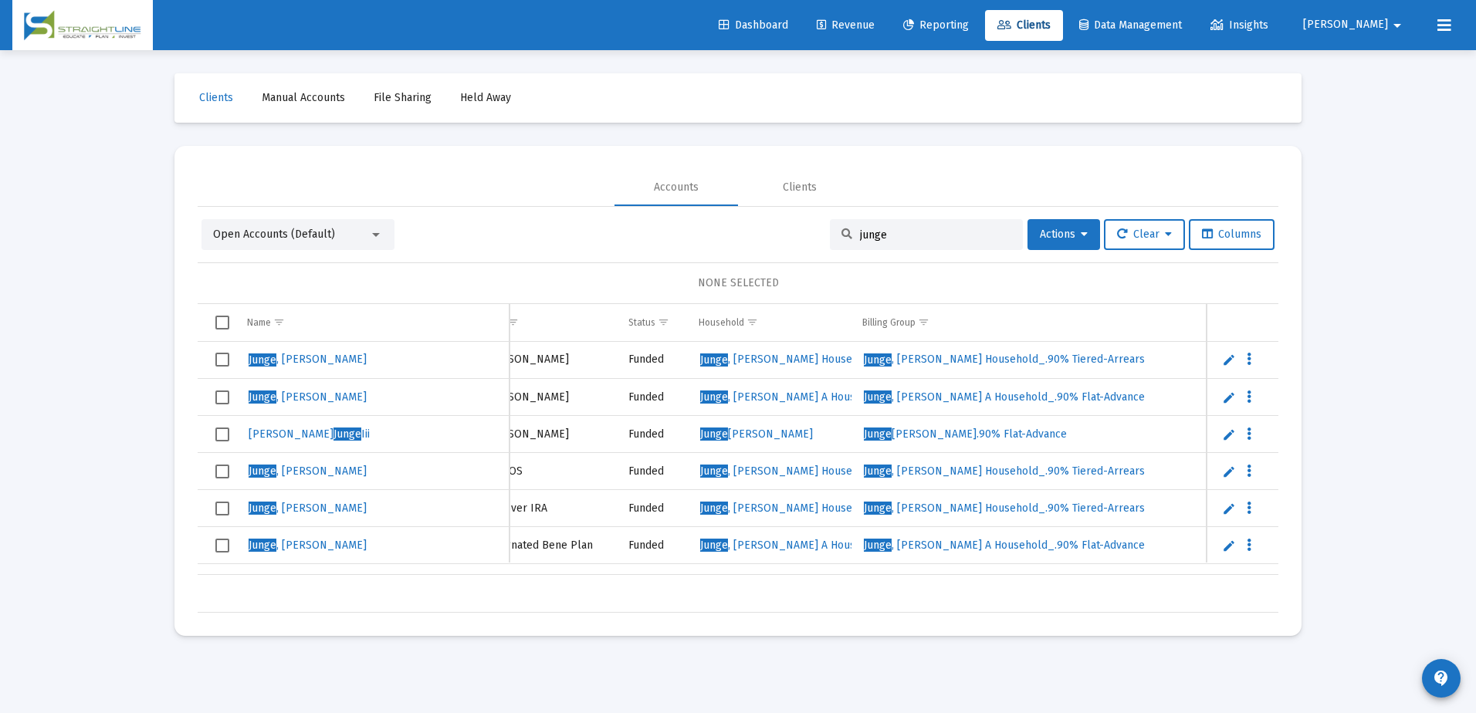
click at [897, 241] on div "junge" at bounding box center [926, 234] width 193 height 31
click at [897, 241] on input "junge" at bounding box center [935, 234] width 151 height 13
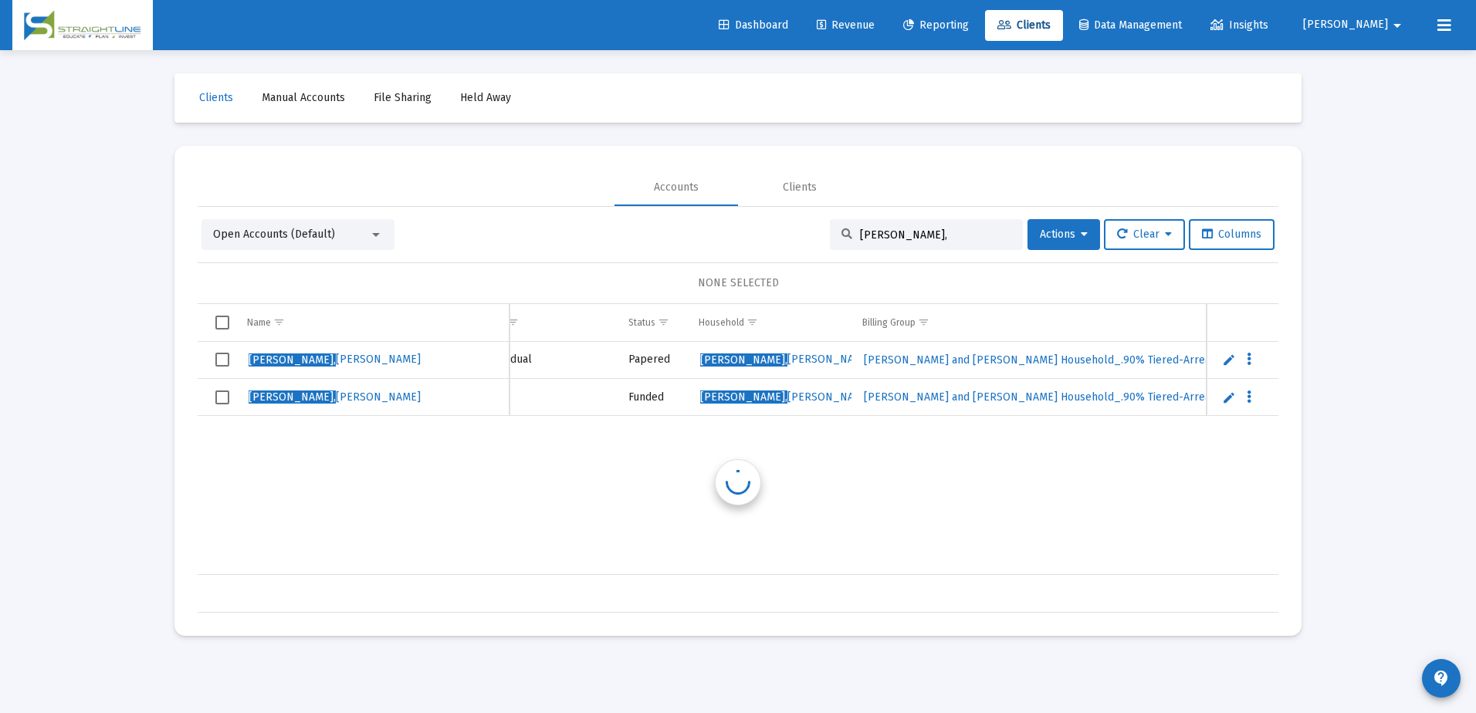
scroll to position [0, 197]
type input "[PERSON_NAME],"
click at [842, 559] on div "[PERSON_NAME] 15087612 Individual Papered [PERSON_NAME] [PERSON_NAME] and [PERS…" at bounding box center [968, 458] width 1934 height 233
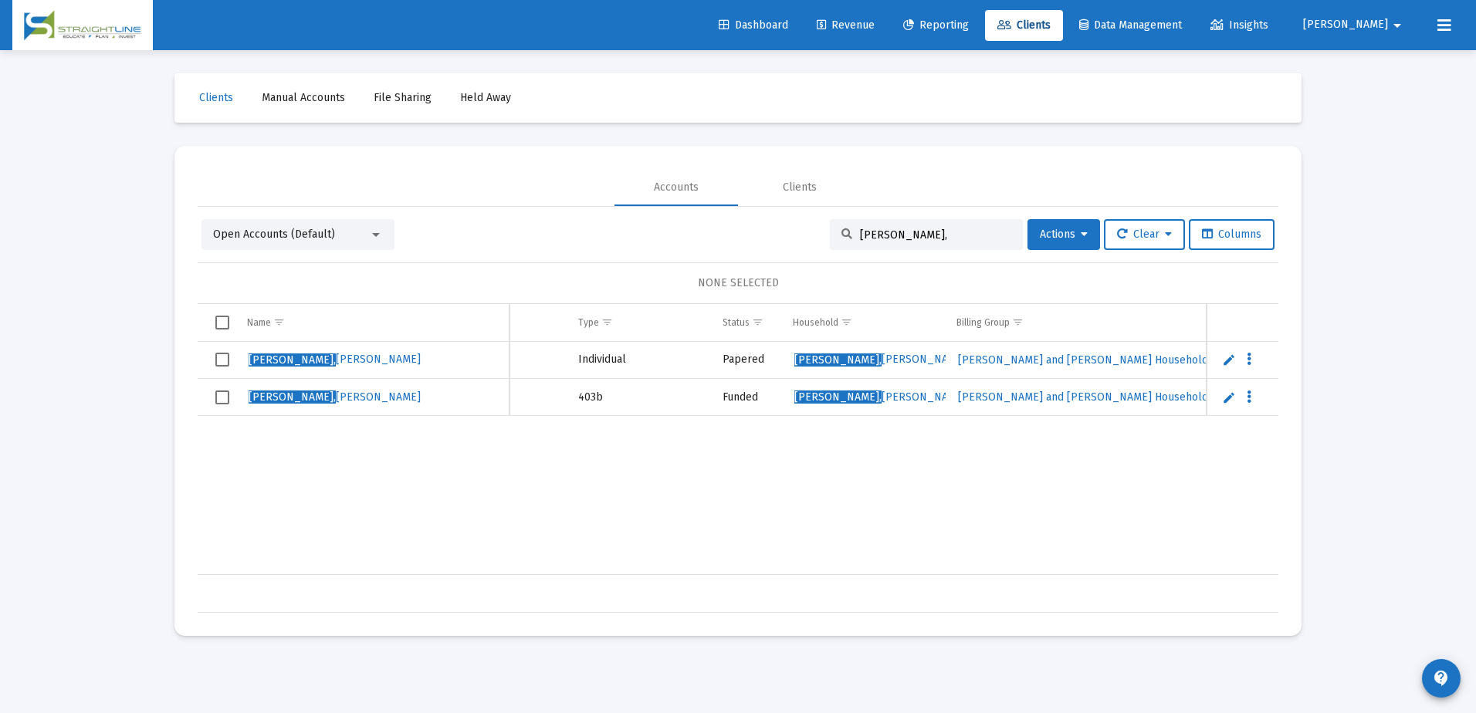
scroll to position [0, 0]
